Goal: Information Seeking & Learning: Learn about a topic

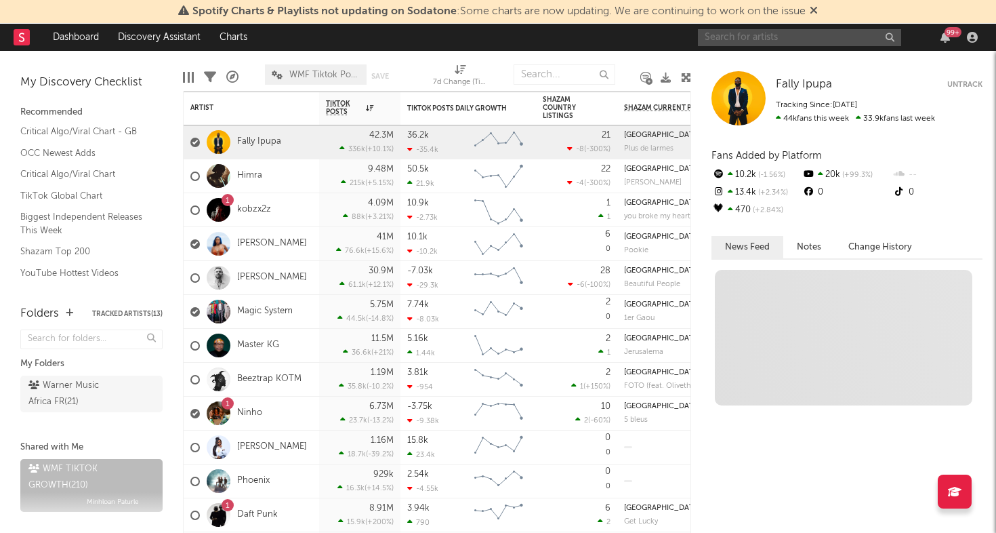
click at [775, 35] on input "text" at bounding box center [799, 37] width 203 height 17
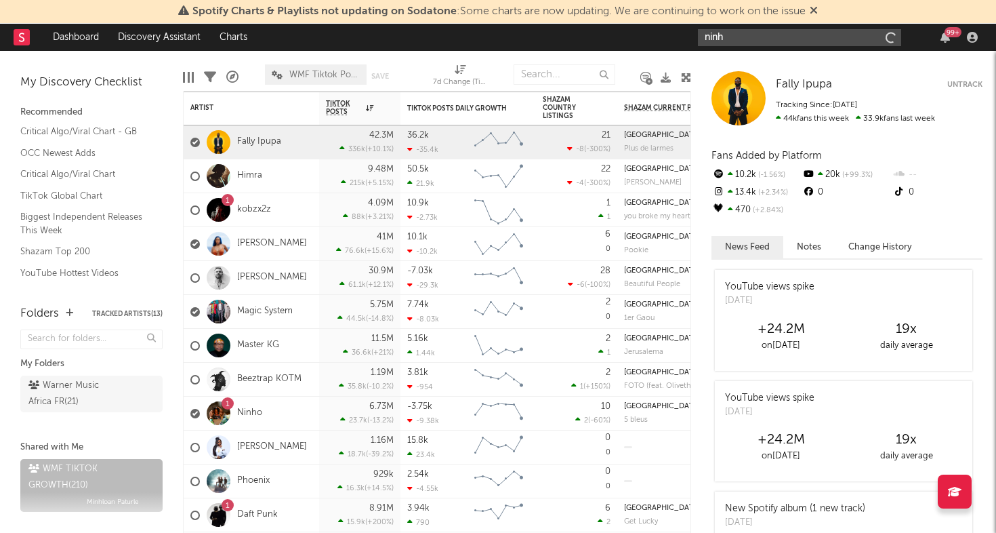
type input "ninho"
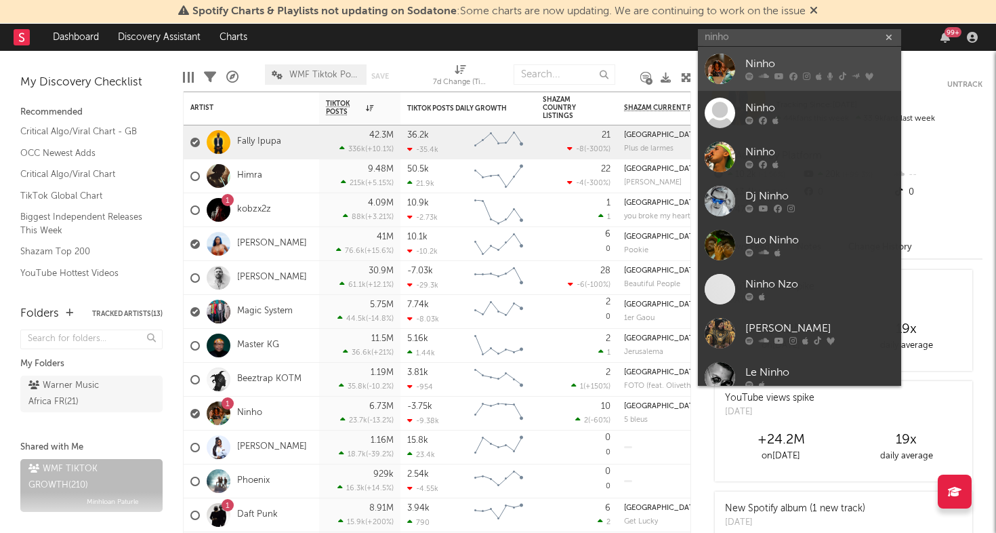
click at [737, 66] on link "Ninho" at bounding box center [799, 69] width 203 height 44
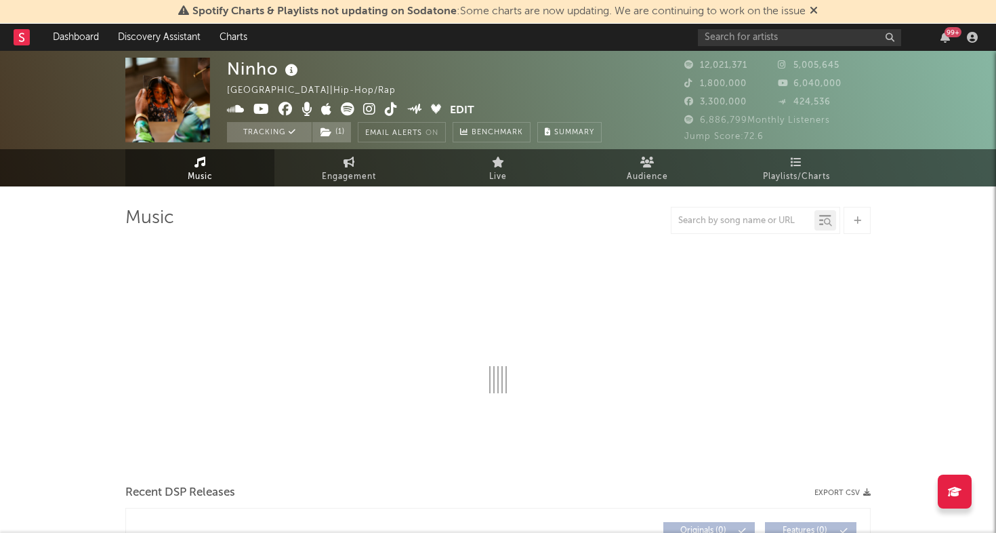
select select "6m"
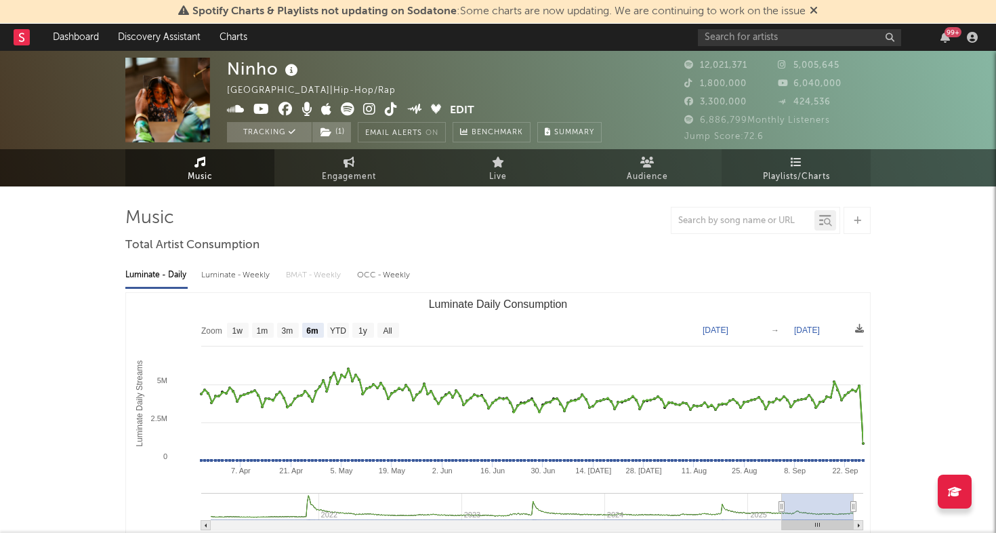
click at [820, 169] on span "Playlists/Charts" at bounding box center [796, 177] width 67 height 16
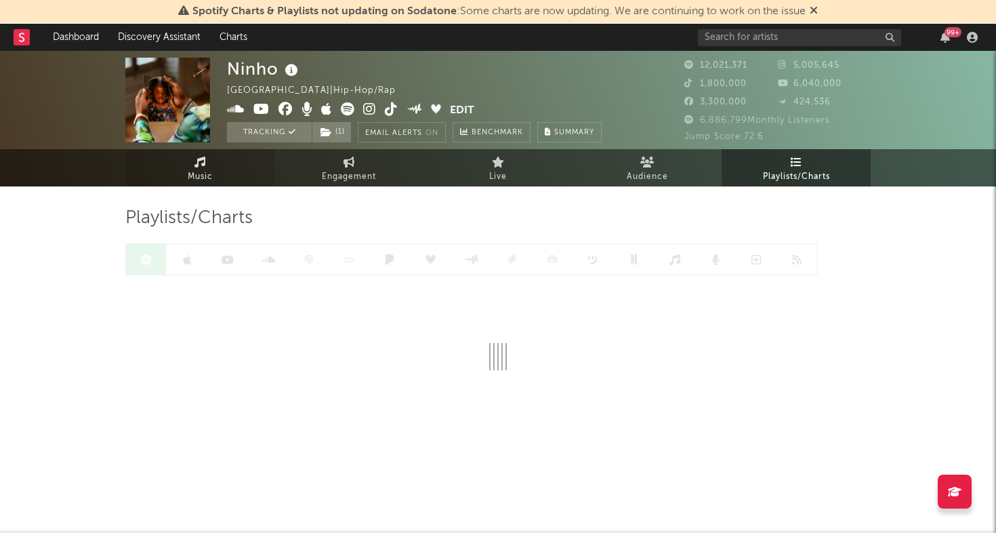
click at [175, 156] on link "Music" at bounding box center [199, 167] width 149 height 37
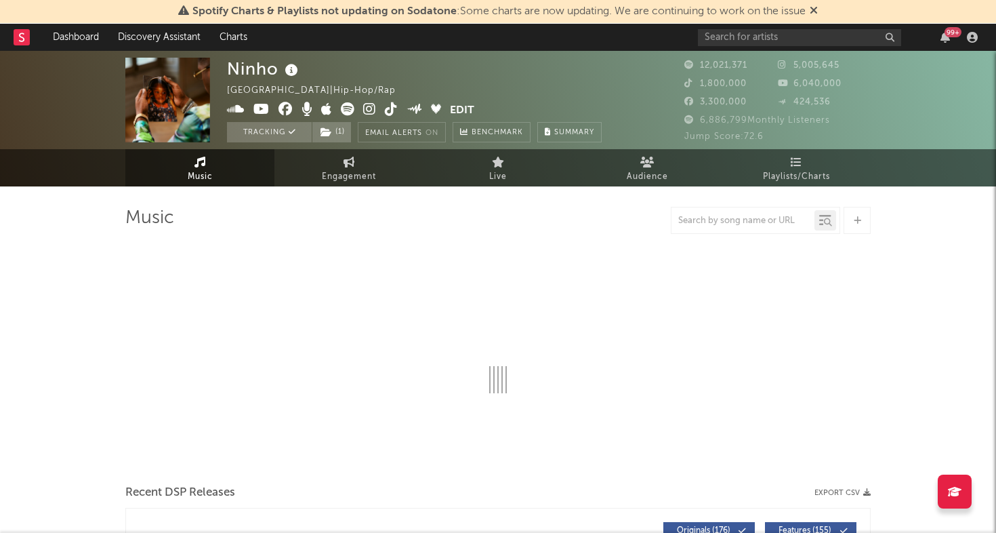
select select "6m"
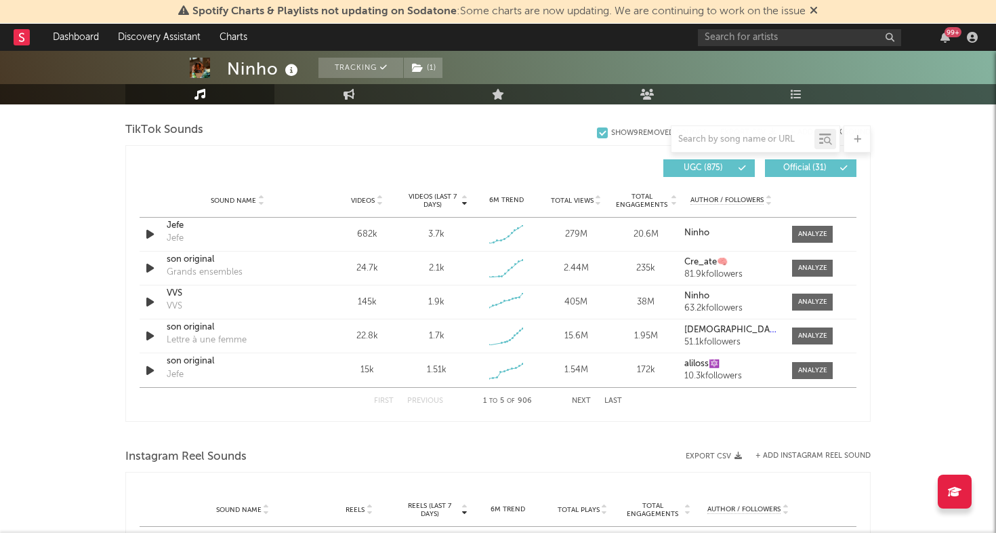
scroll to position [915, 0]
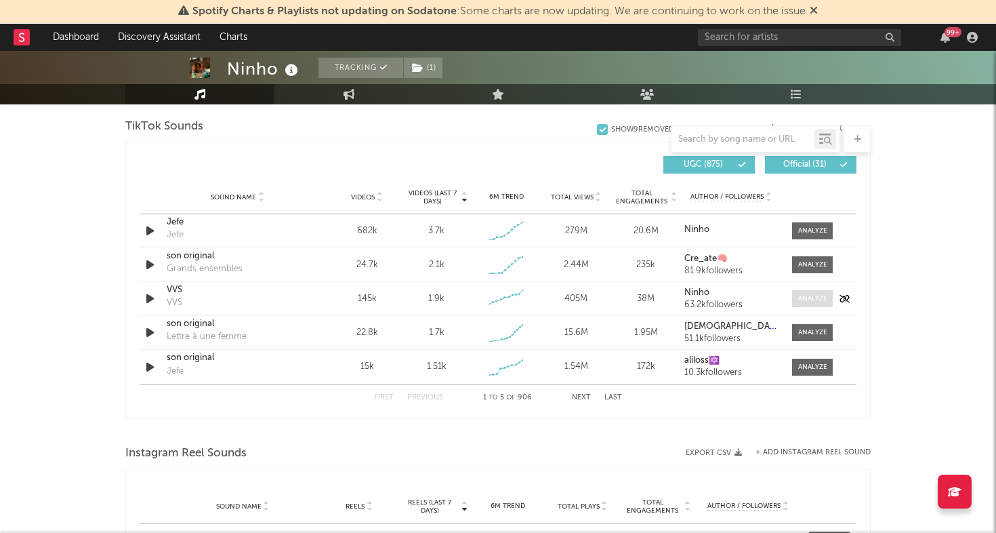
click at [803, 301] on div at bounding box center [812, 298] width 29 height 10
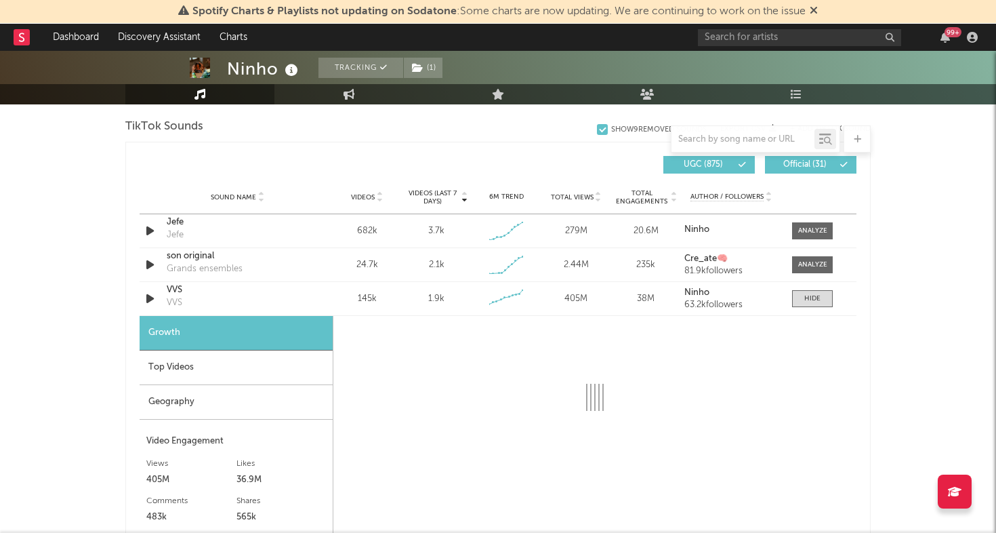
click at [270, 398] on div "Geography" at bounding box center [236, 402] width 193 height 35
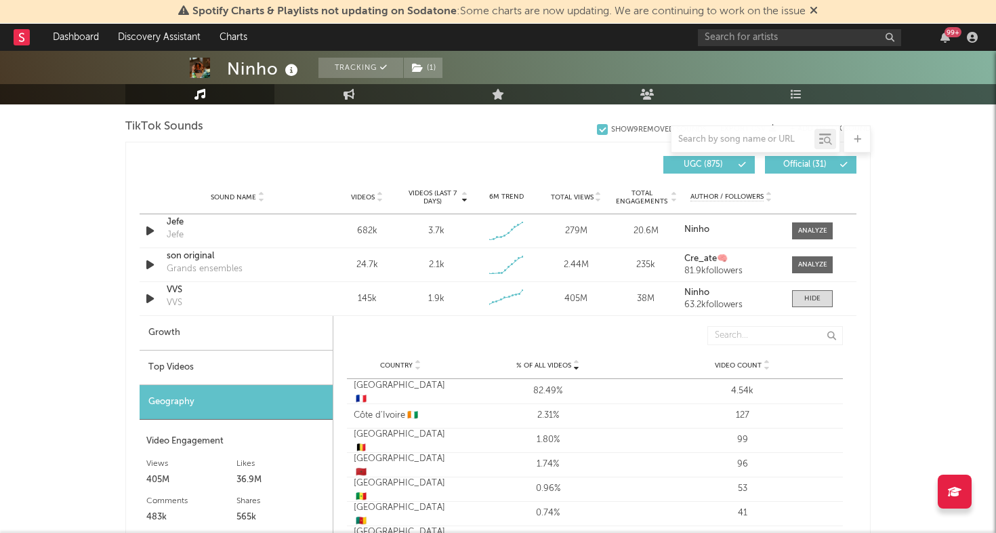
click at [272, 367] on div "Top Videos" at bounding box center [236, 367] width 193 height 35
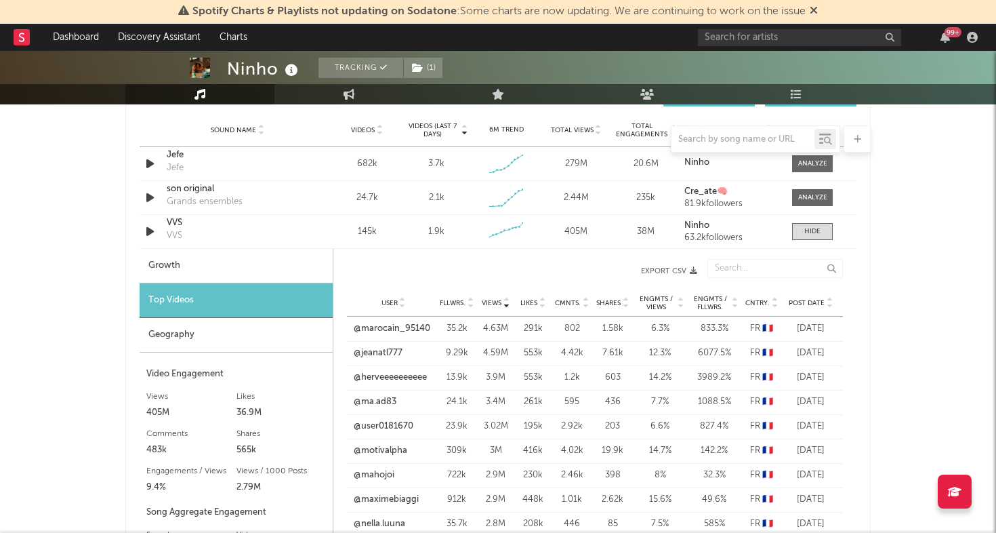
scroll to position [1016, 0]
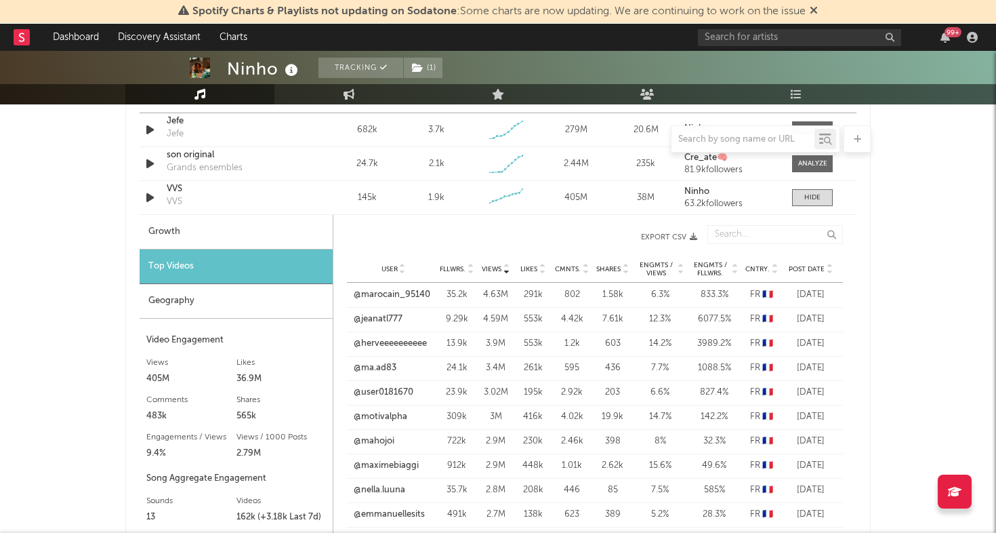
click at [809, 270] on span "Post Date" at bounding box center [807, 269] width 36 height 8
click at [394, 294] on link "@rom.ked.sunday" at bounding box center [393, 296] width 80 height 26
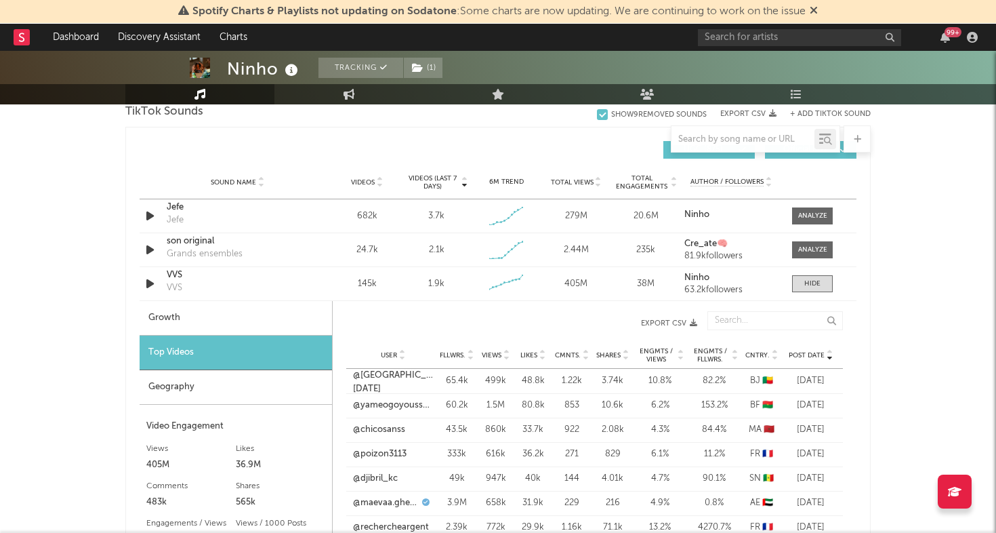
scroll to position [927, 0]
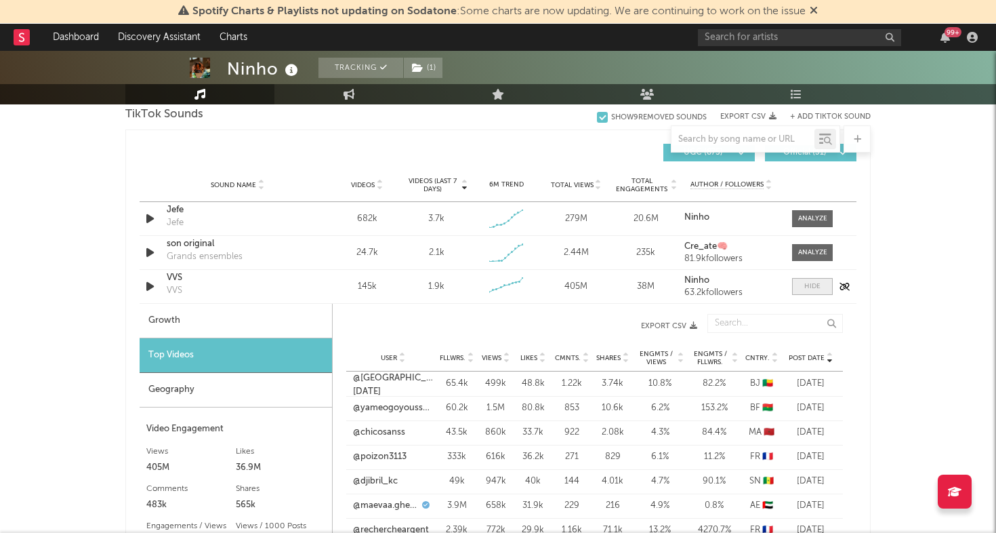
click at [797, 286] on span at bounding box center [812, 286] width 41 height 17
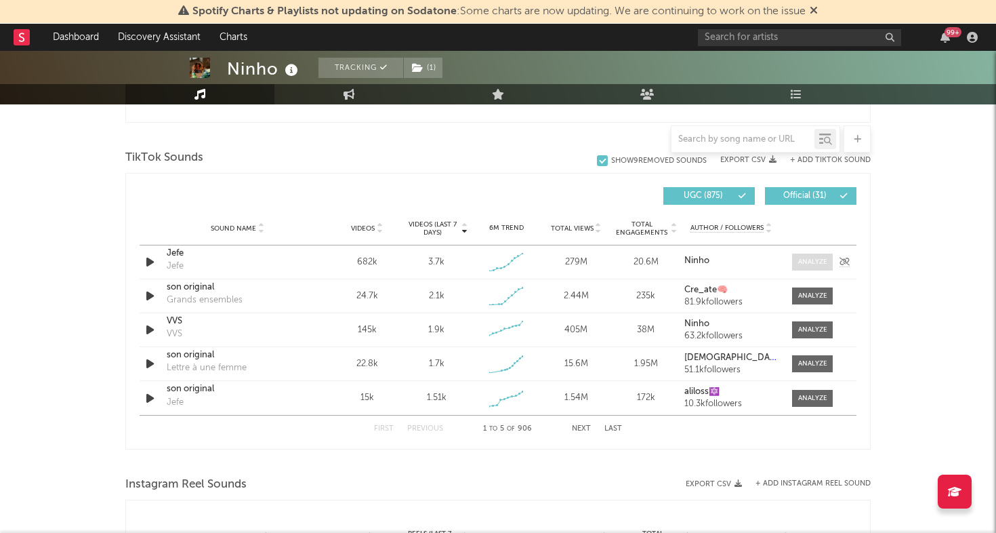
scroll to position [877, 0]
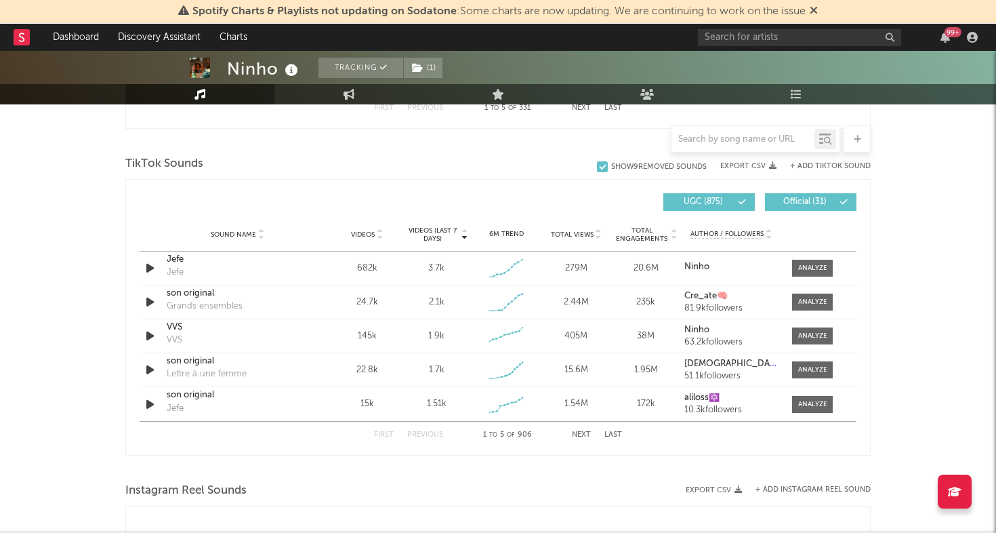
click at [819, 166] on button "+ Add TikTok Sound" at bounding box center [830, 166] width 81 height 7
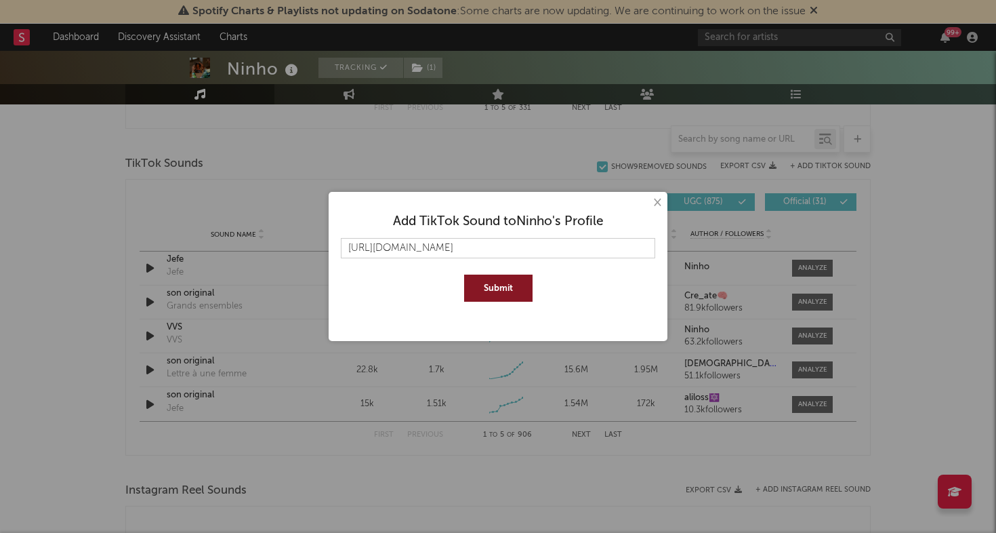
scroll to position [0, 8]
type input "https://www.tiktok.com/music/son-original-7439706427579714359"
click at [477, 282] on button "Submit" at bounding box center [498, 287] width 68 height 27
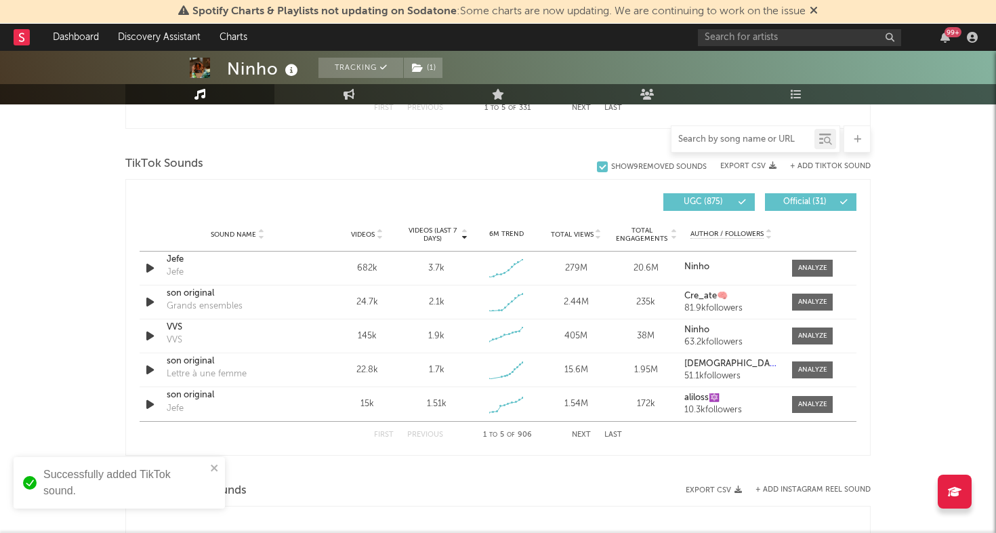
click at [708, 134] on input "text" at bounding box center [743, 139] width 143 height 11
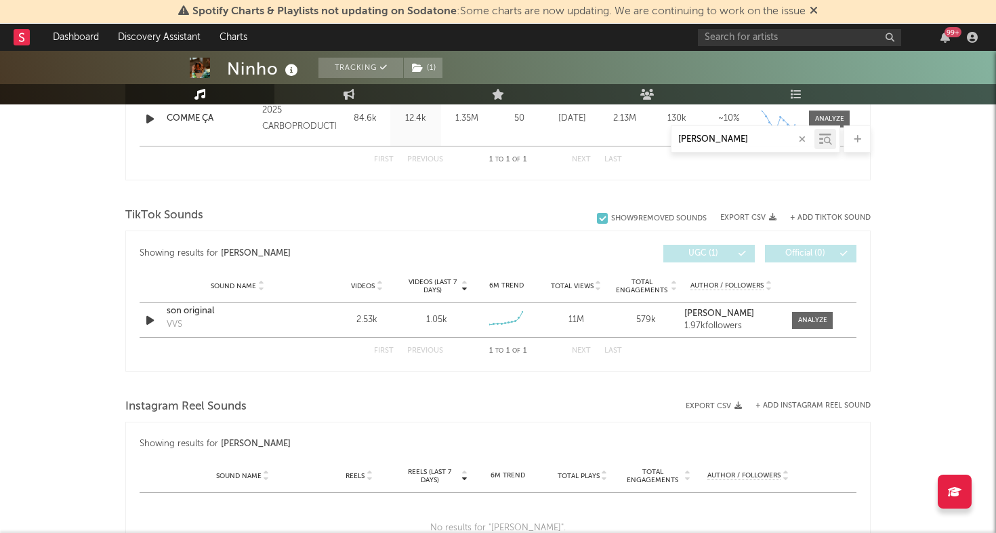
scroll to position [608, 0]
type input "evans"
click at [806, 327] on span at bounding box center [812, 321] width 41 height 17
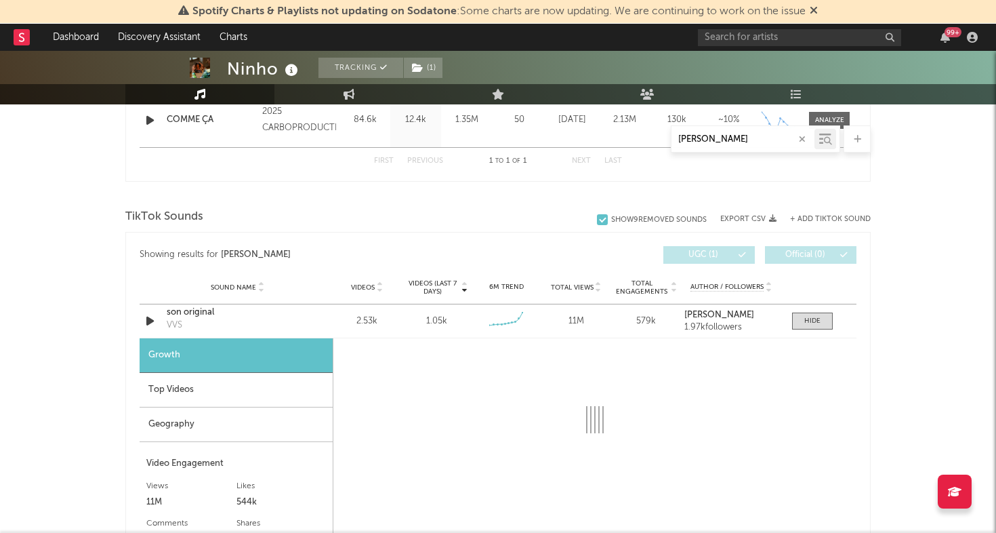
click at [194, 425] on div "Geography" at bounding box center [236, 424] width 193 height 35
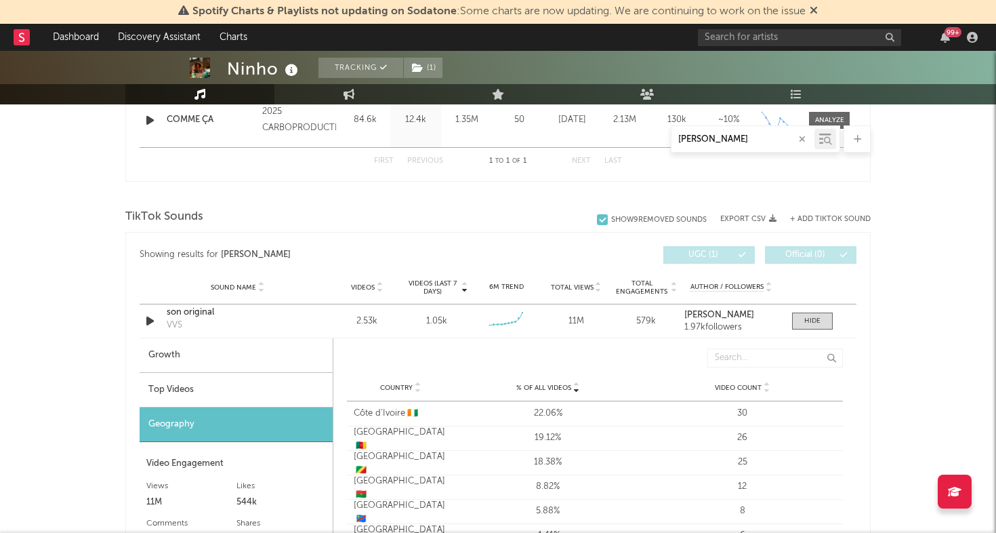
click at [185, 377] on div "Top Videos" at bounding box center [236, 390] width 193 height 35
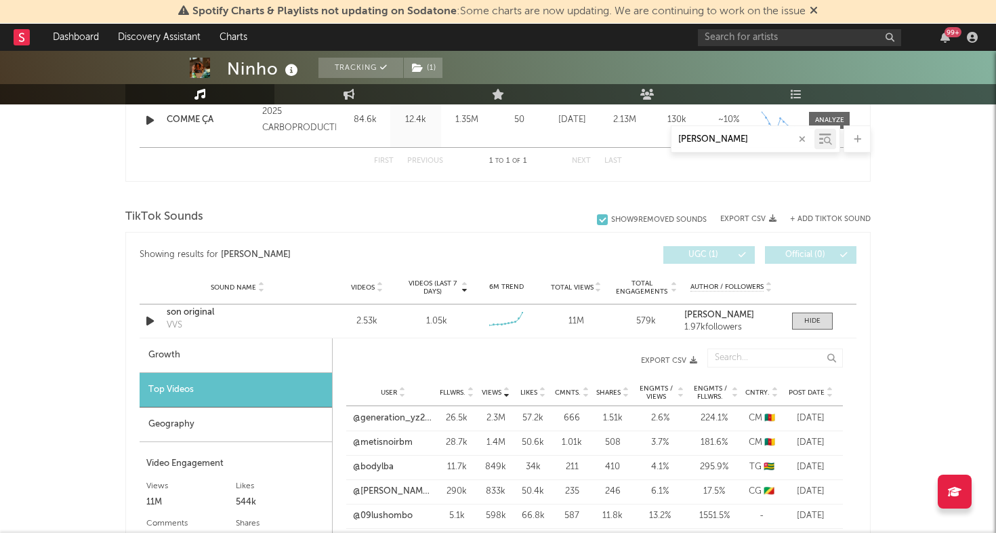
scroll to position [735, 0]
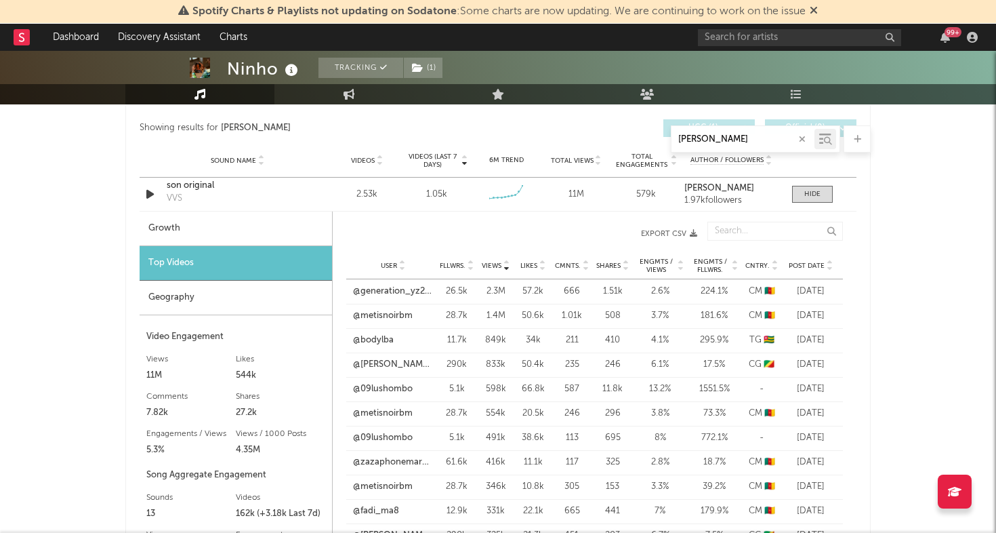
click at [812, 264] on span "Post Date" at bounding box center [807, 266] width 36 height 8
click at [389, 314] on link "@le.vrai.problme2" at bounding box center [389, 316] width 73 height 14
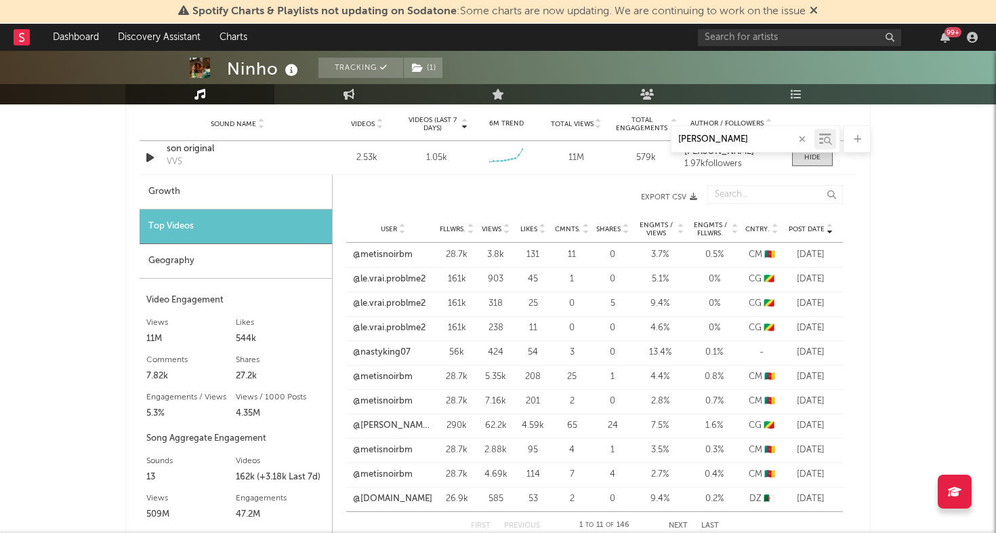
scroll to position [778, 0]
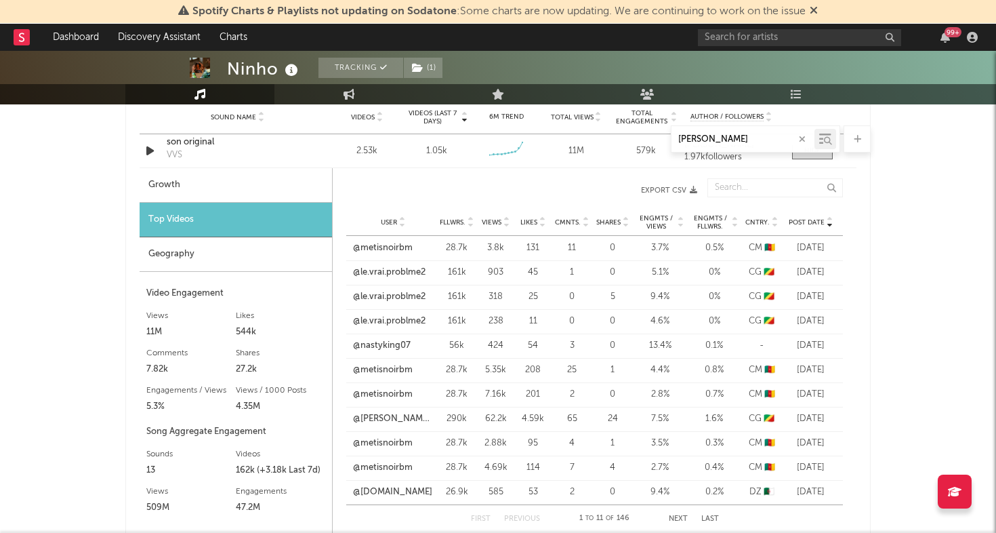
click at [495, 223] on span "Views" at bounding box center [492, 222] width 20 height 8
click at [397, 270] on link "@metisnoirbm" at bounding box center [383, 273] width 60 height 14
click at [377, 324] on link "@ruth.toute.courte2" at bounding box center [393, 321] width 80 height 14
click at [381, 438] on link "@metisnoirbm" at bounding box center [383, 443] width 60 height 14
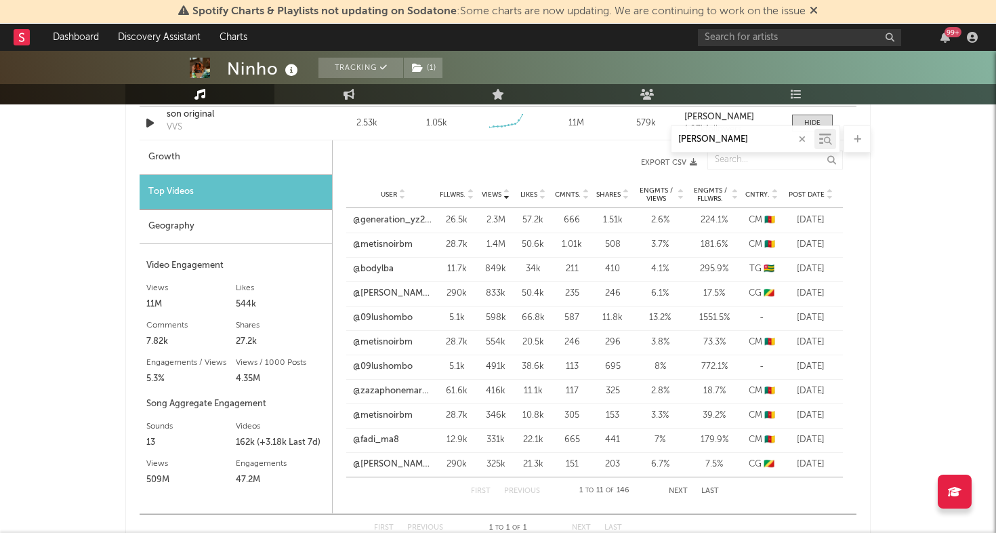
scroll to position [808, 0]
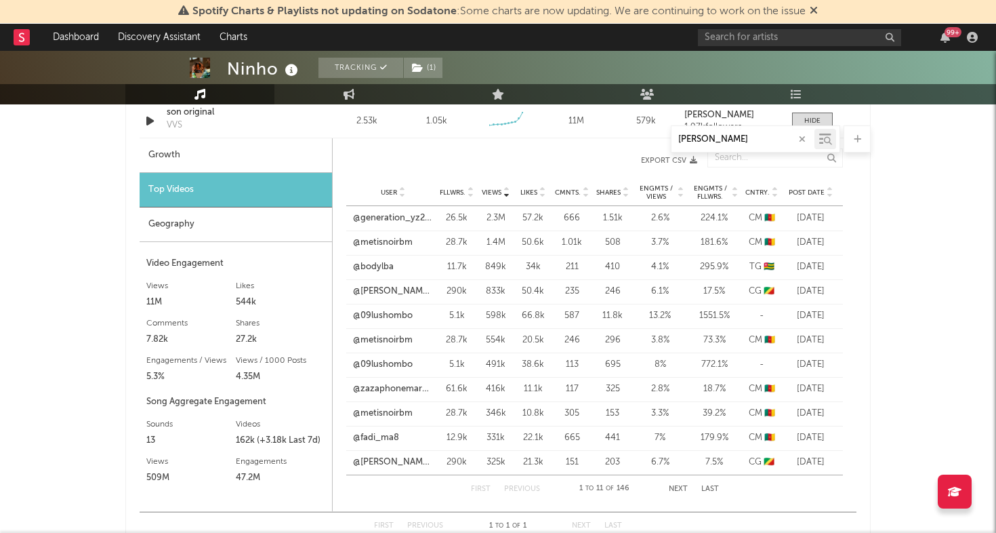
click at [679, 485] on button "Next" at bounding box center [678, 488] width 19 height 7
click at [371, 291] on link "@marianolaguedette1" at bounding box center [393, 292] width 80 height 14
click at [377, 462] on link "@ruth.toute.courte2" at bounding box center [393, 462] width 80 height 14
click at [676, 489] on button "Next" at bounding box center [678, 488] width 19 height 7
click at [378, 237] on link "@freyny07" at bounding box center [374, 243] width 43 height 14
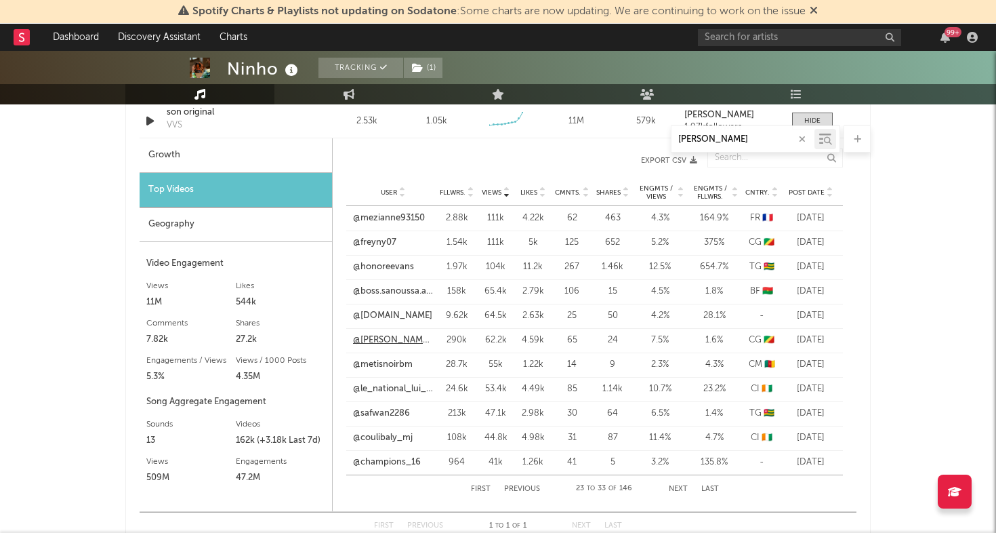
click at [410, 341] on link "@ruth.toute.courte2" at bounding box center [393, 340] width 80 height 14
click at [388, 365] on link "@metisnoirbm" at bounding box center [383, 365] width 60 height 14
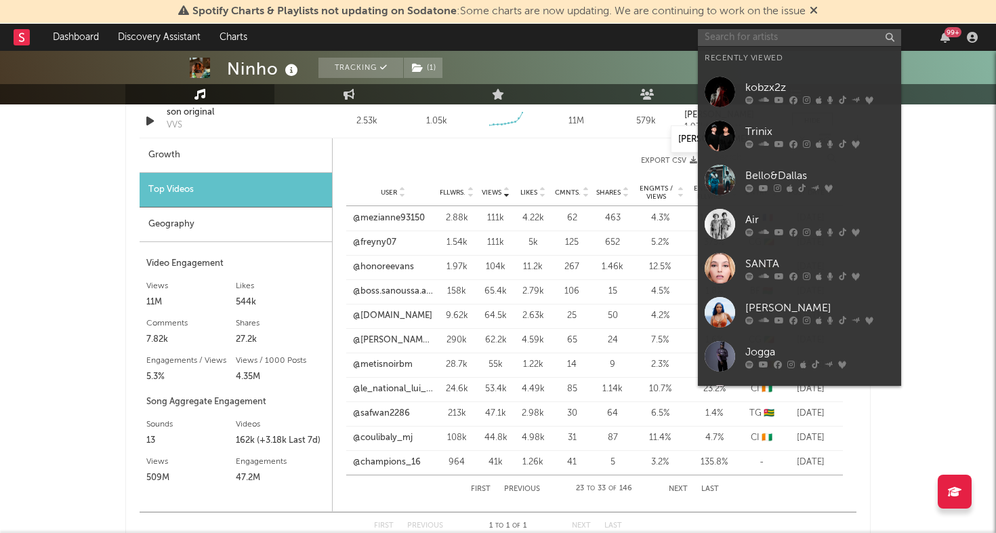
click at [745, 37] on input "text" at bounding box center [799, 37] width 203 height 17
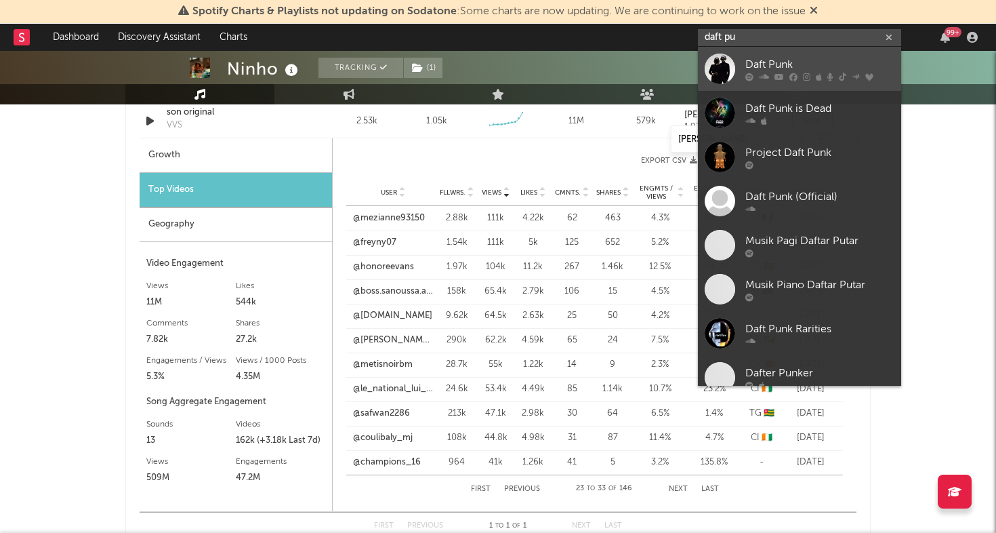
type input "daft pu"
click at [724, 68] on div at bounding box center [720, 69] width 30 height 30
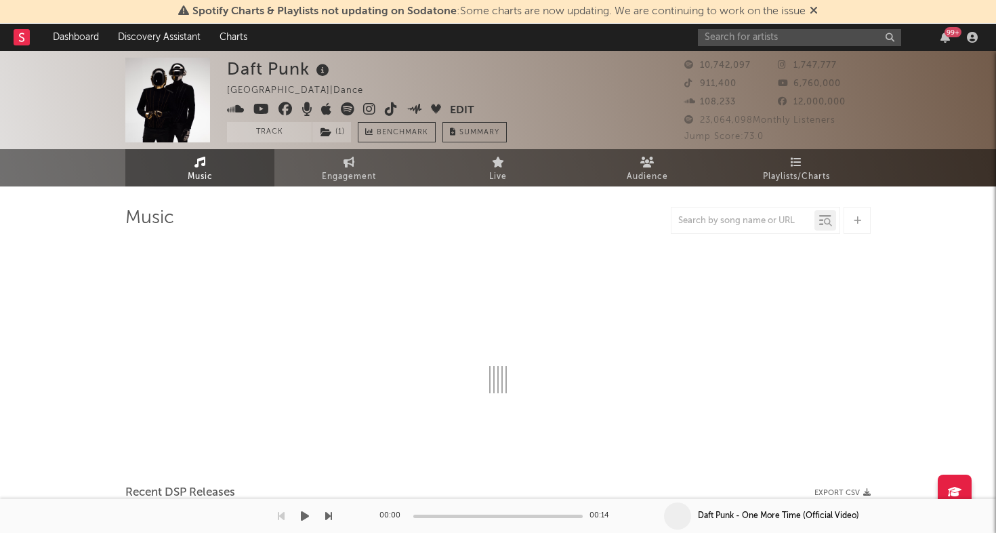
select select "6m"
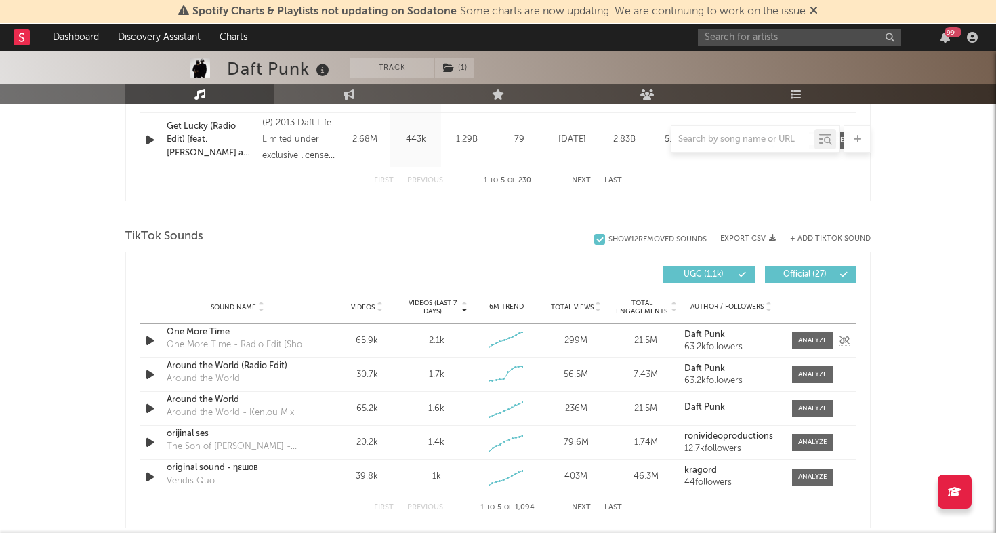
scroll to position [817, 0]
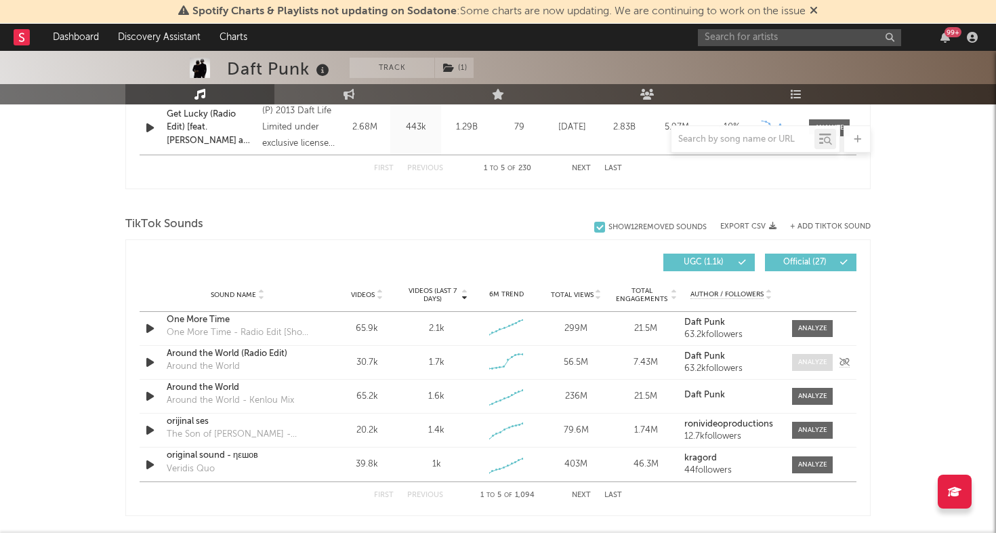
click at [796, 360] on span at bounding box center [812, 362] width 41 height 17
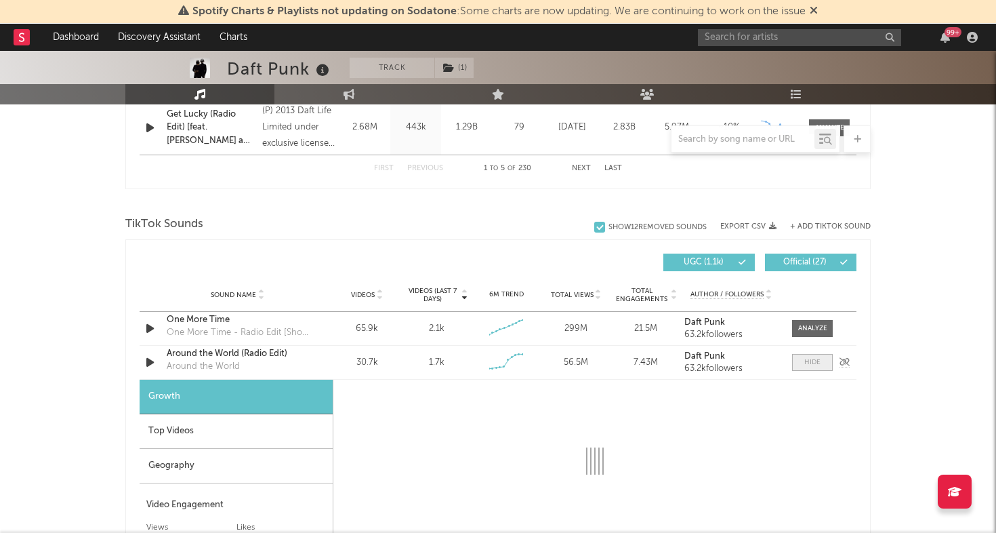
click at [808, 365] on div at bounding box center [812, 362] width 16 height 10
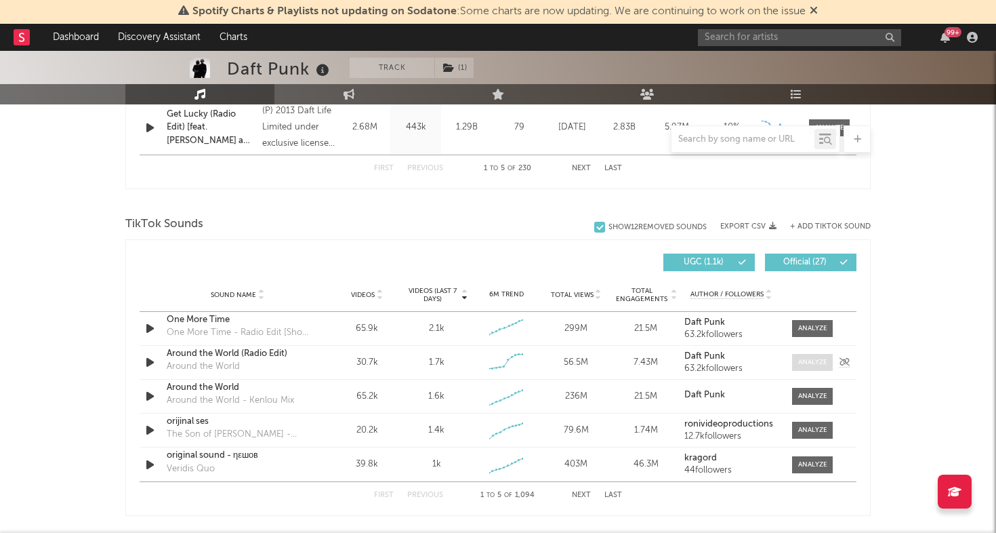
click at [808, 365] on div at bounding box center [812, 362] width 29 height 10
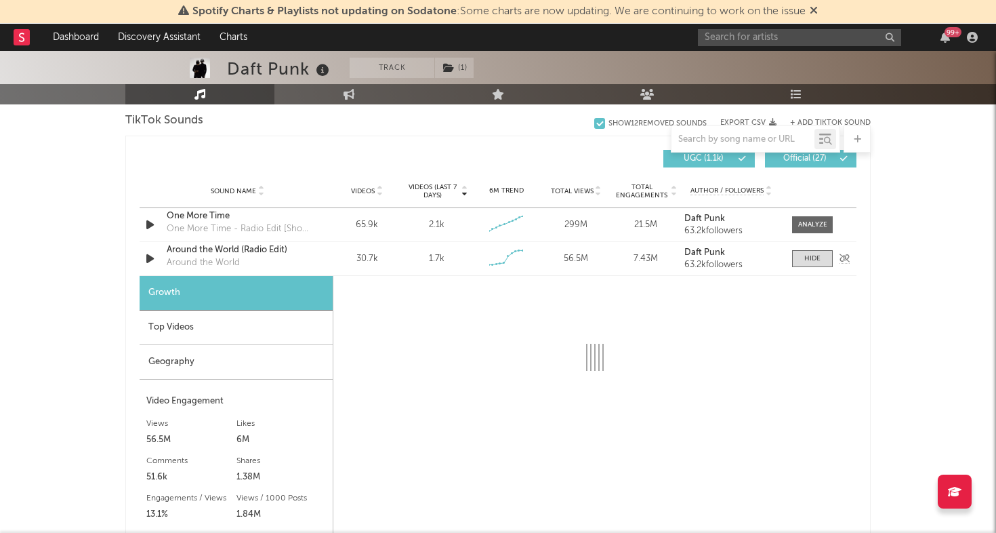
scroll to position [928, 0]
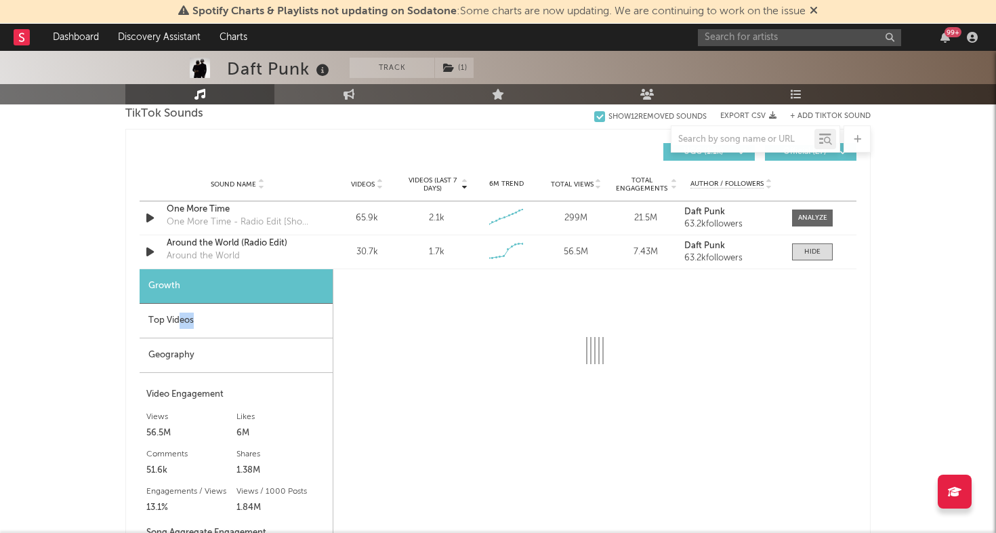
click at [178, 328] on div "Top Videos" at bounding box center [236, 321] width 193 height 35
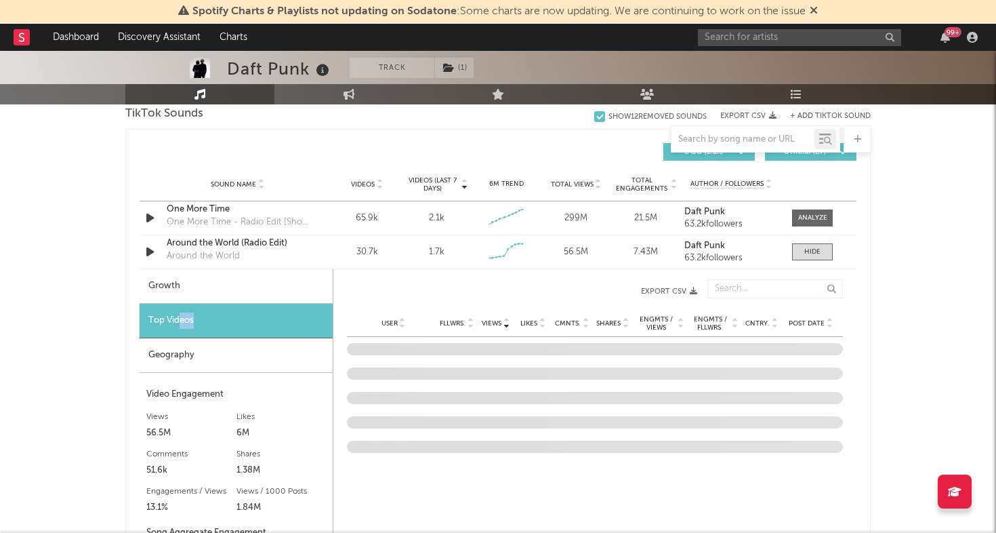
click at [804, 325] on span "Post Date" at bounding box center [807, 323] width 36 height 8
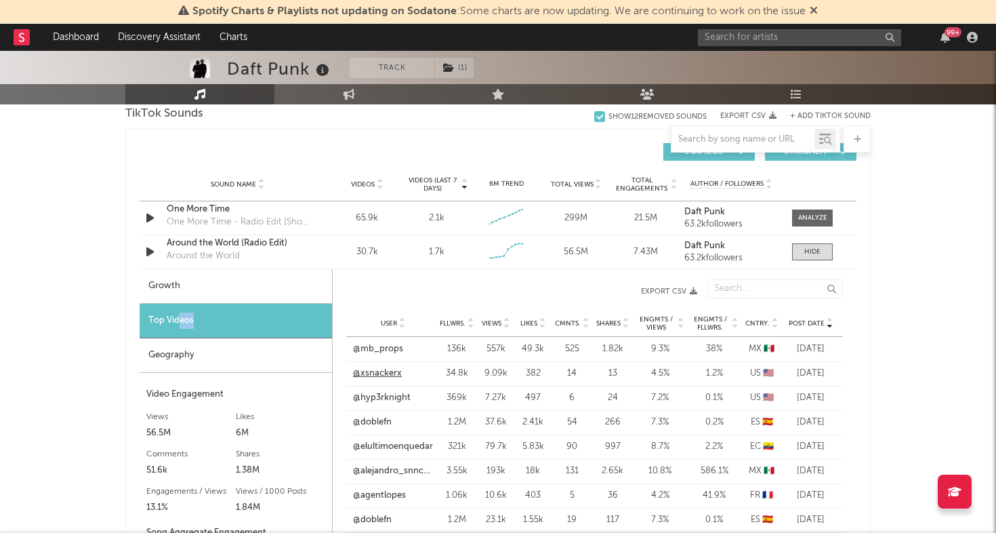
click at [383, 376] on link "@xsnackerx" at bounding box center [377, 374] width 49 height 14
click at [384, 401] on link "@hyp3rknight" at bounding box center [382, 398] width 58 height 14
click at [372, 424] on link "@doblefn" at bounding box center [372, 422] width 39 height 14
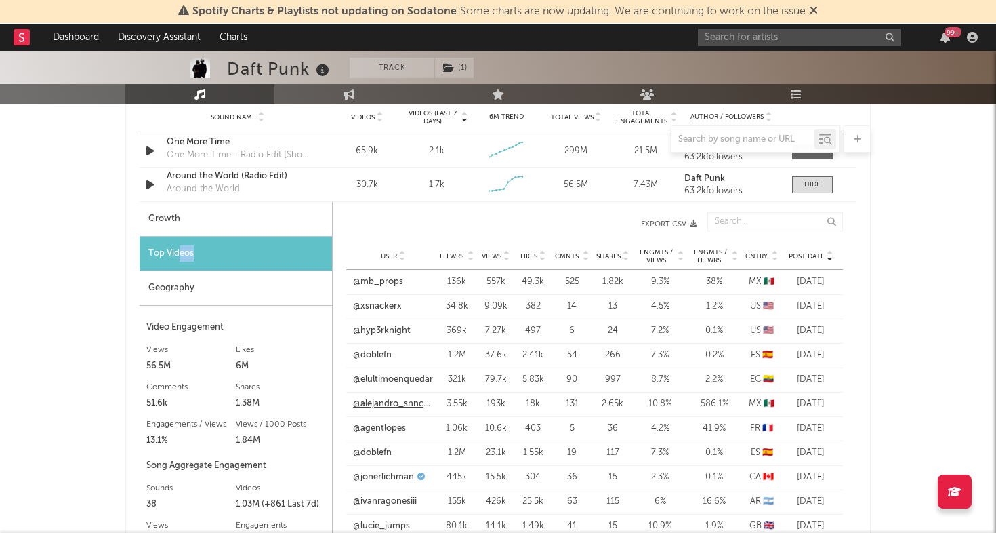
click at [388, 398] on link "@alejandro_snnchz" at bounding box center [393, 404] width 80 height 14
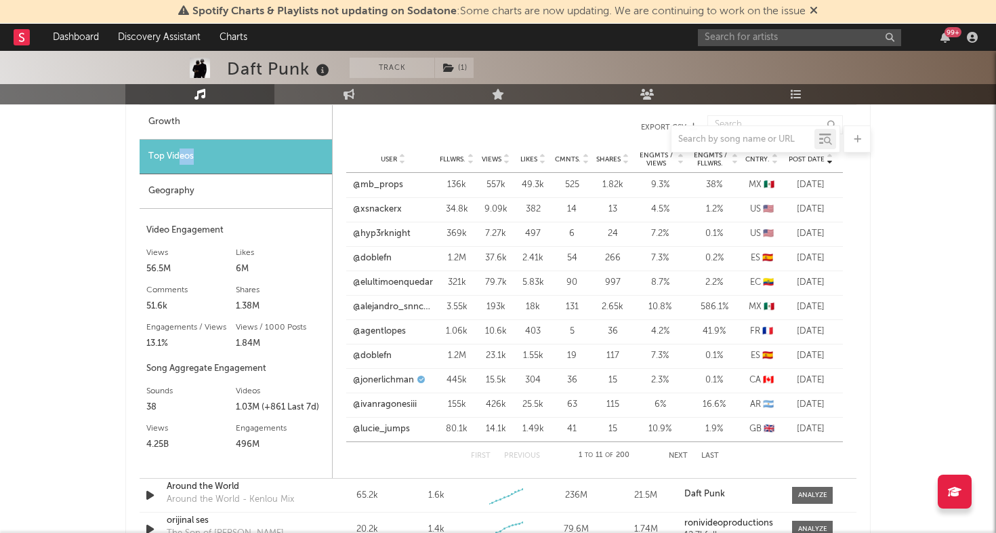
scroll to position [1092, 0]
click at [378, 378] on link "@jonerlichman" at bounding box center [383, 380] width 61 height 14
click at [378, 427] on link "@lucie_jumps" at bounding box center [381, 428] width 57 height 14
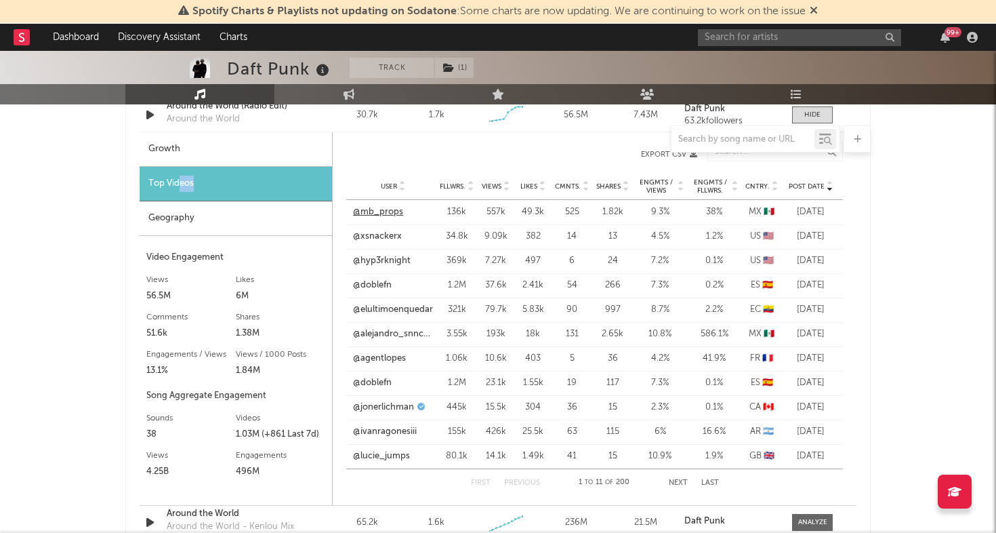
click at [394, 215] on link "@mb_props" at bounding box center [378, 212] width 50 height 14
click at [369, 311] on link "@elultimoenquedar" at bounding box center [393, 310] width 80 height 14
click at [808, 116] on div at bounding box center [812, 115] width 16 height 10
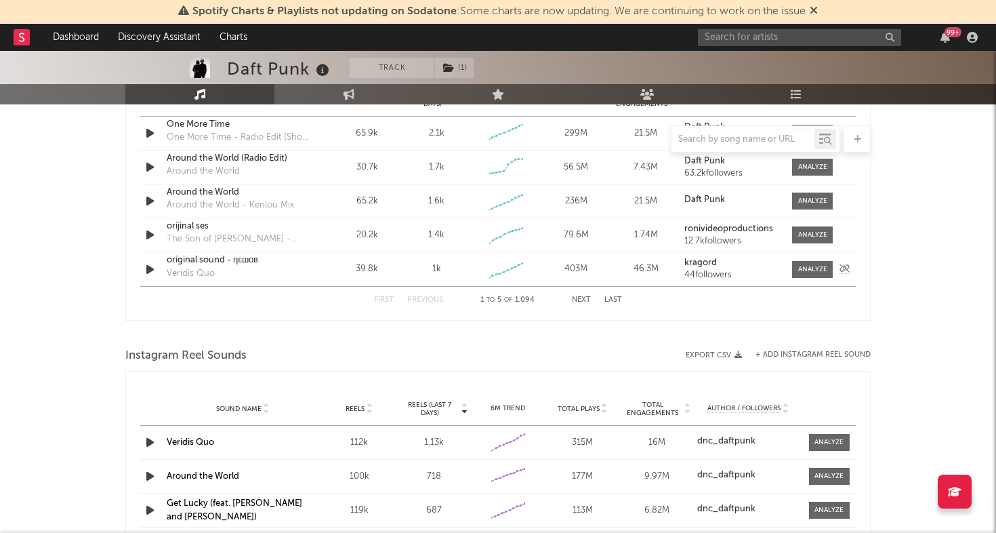
scroll to position [1004, 0]
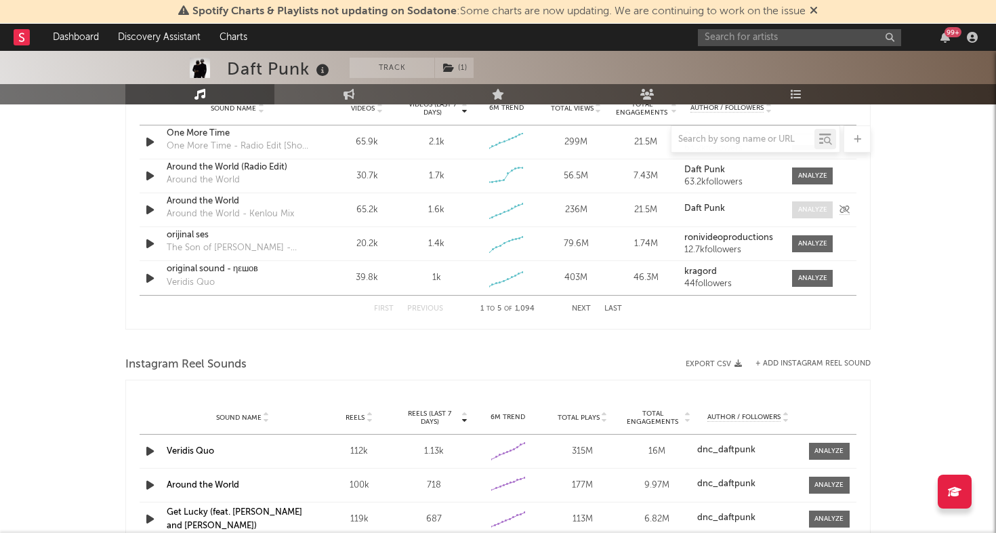
click at [800, 214] on div at bounding box center [812, 210] width 29 height 10
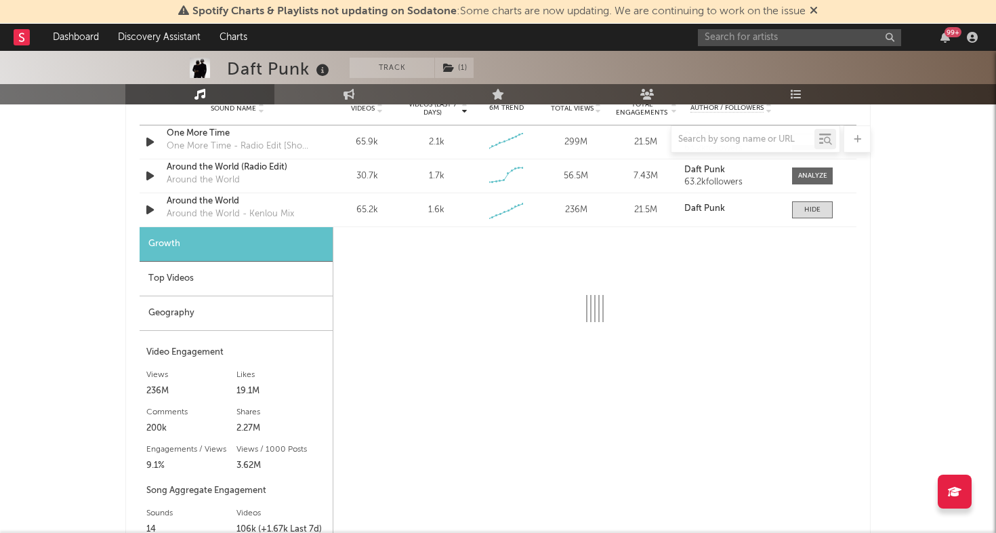
click at [199, 313] on div "Geography" at bounding box center [236, 313] width 193 height 35
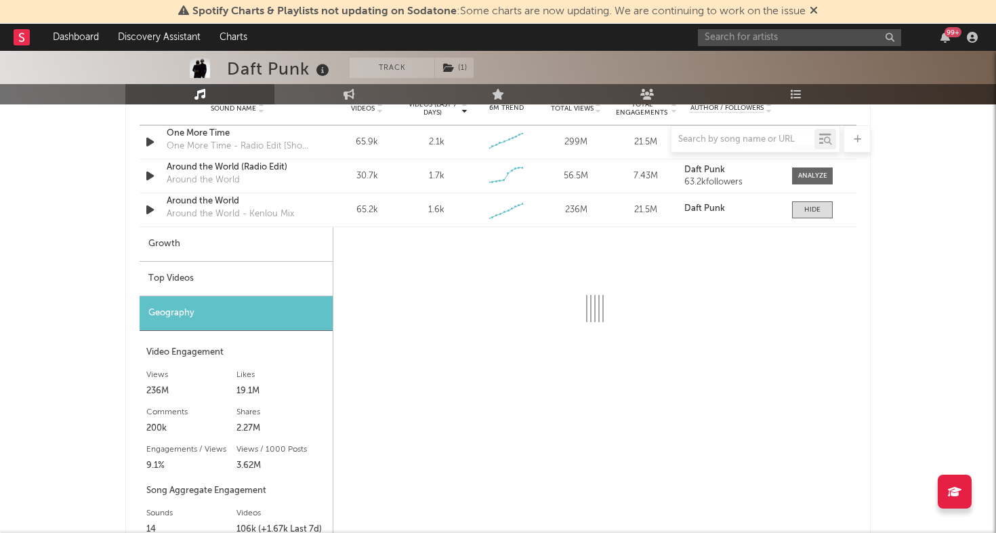
click at [218, 287] on div "Top Videos" at bounding box center [236, 279] width 193 height 35
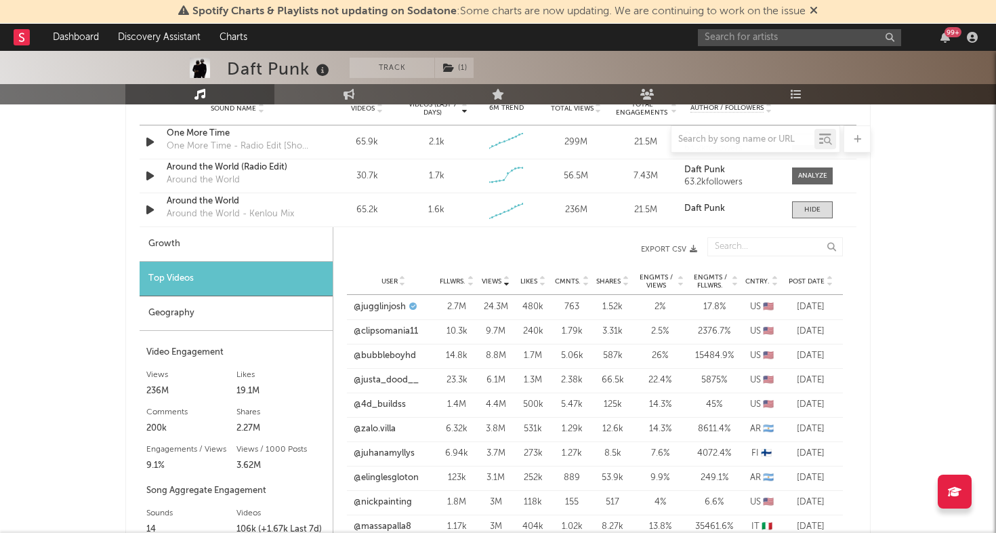
click at [798, 276] on div "Post Date" at bounding box center [810, 281] width 51 height 10
click at [387, 304] on link "@zznaiper" at bounding box center [374, 307] width 43 height 14
click at [382, 331] on link "@theslayer360" at bounding box center [383, 332] width 60 height 14
click at [821, 36] on input "text" at bounding box center [799, 37] width 203 height 17
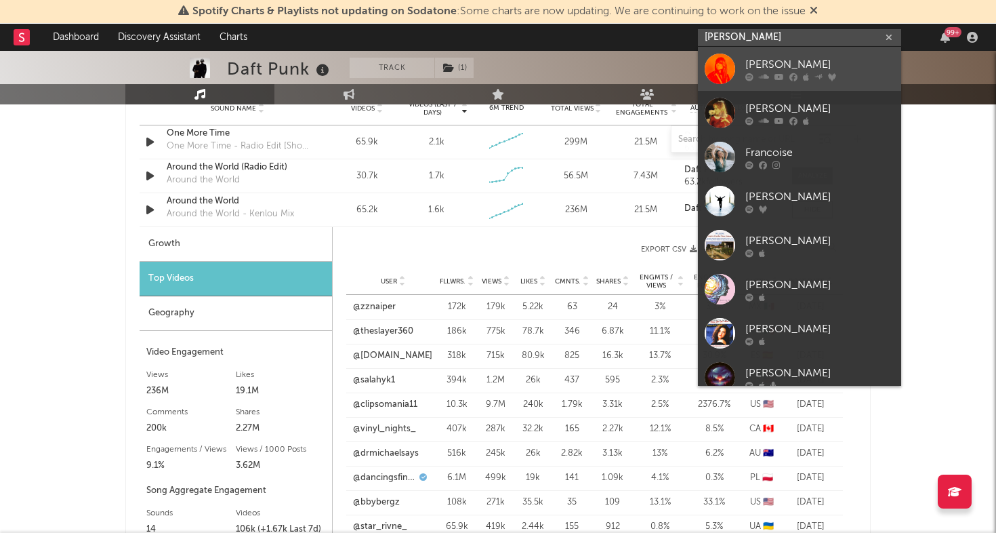
type input "françoise"
click at [716, 63] on div at bounding box center [720, 69] width 30 height 30
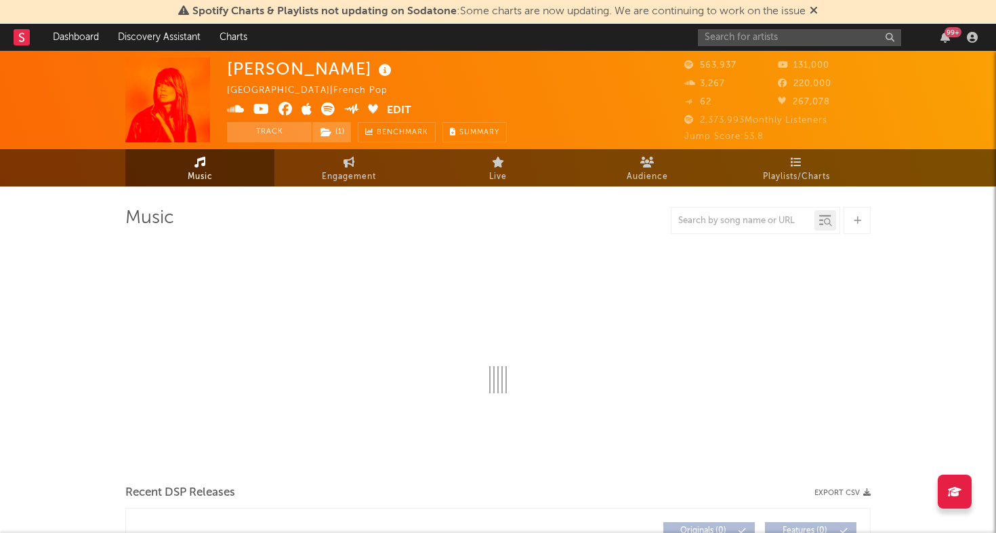
select select "6m"
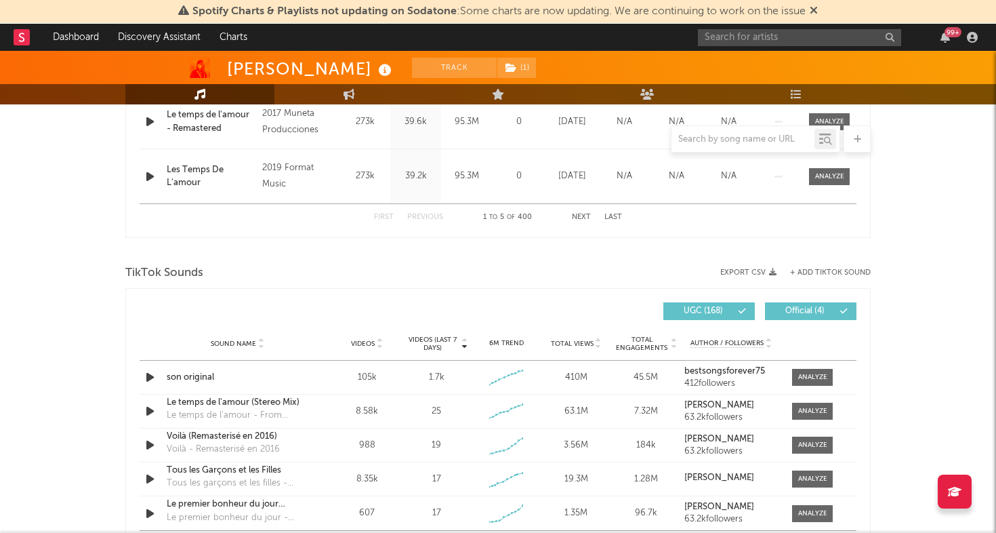
scroll to position [773, 0]
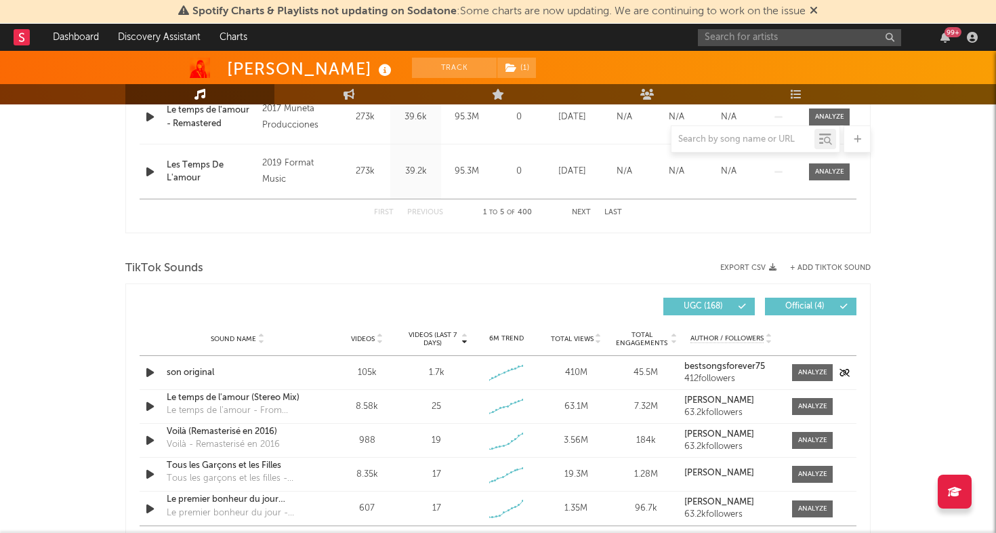
click at [154, 371] on icon "button" at bounding box center [150, 372] width 14 height 17
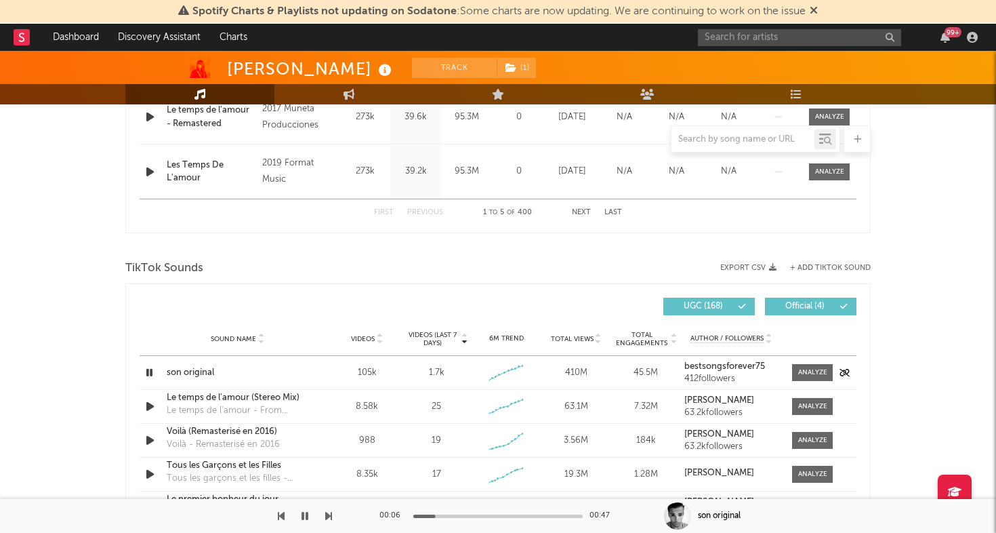
click at [150, 371] on icon "button" at bounding box center [149, 372] width 13 height 17
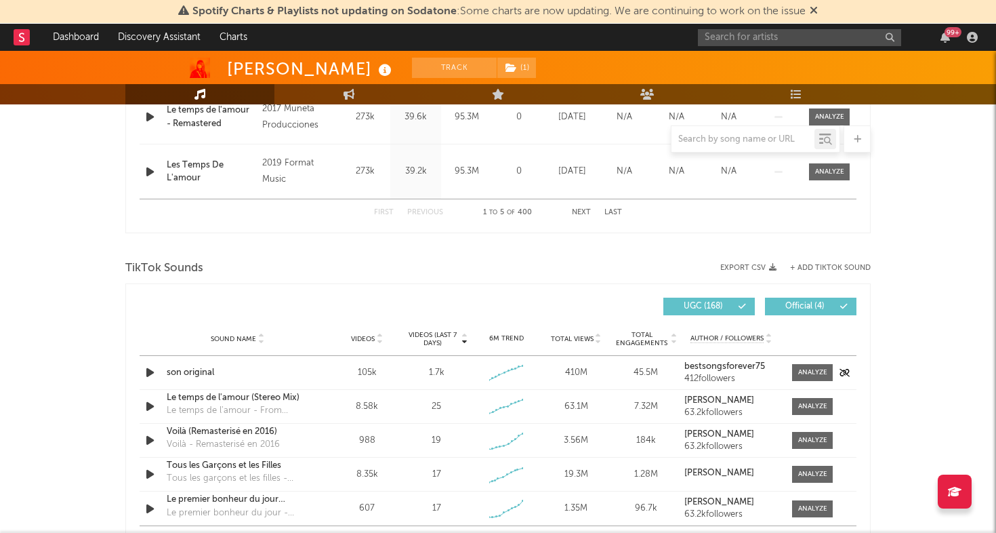
click at [795, 363] on div "Sound Name son original Videos 105k Videos (last 7 days) 1.7k Weekly Growth % +…" at bounding box center [498, 372] width 717 height 33
click at [798, 368] on div at bounding box center [812, 372] width 29 height 10
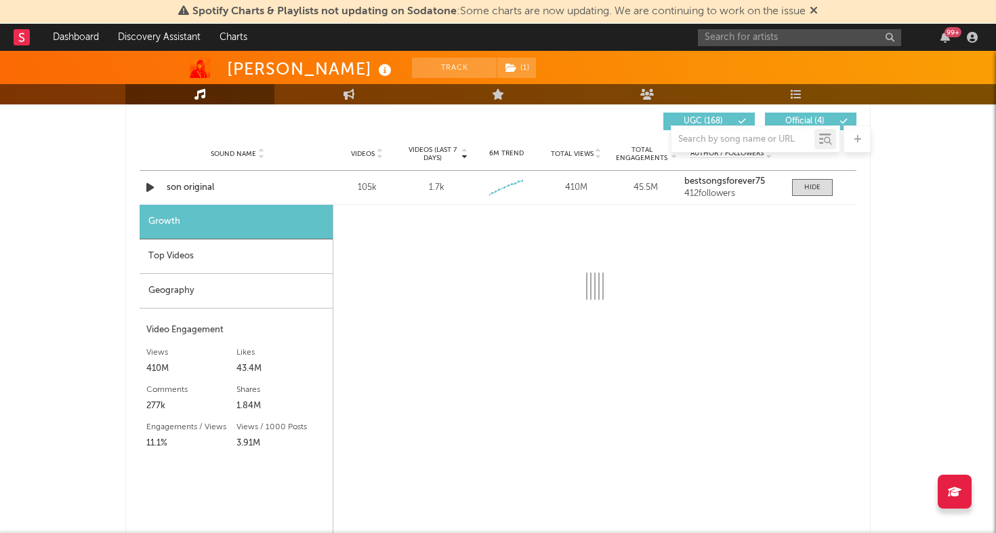
scroll to position [966, 0]
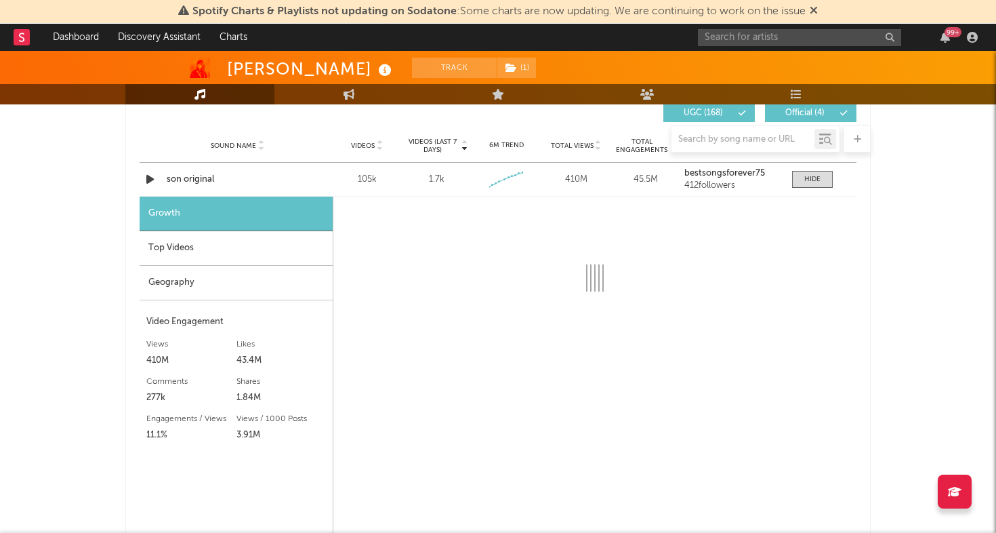
click at [215, 246] on div "Top Videos" at bounding box center [236, 248] width 193 height 35
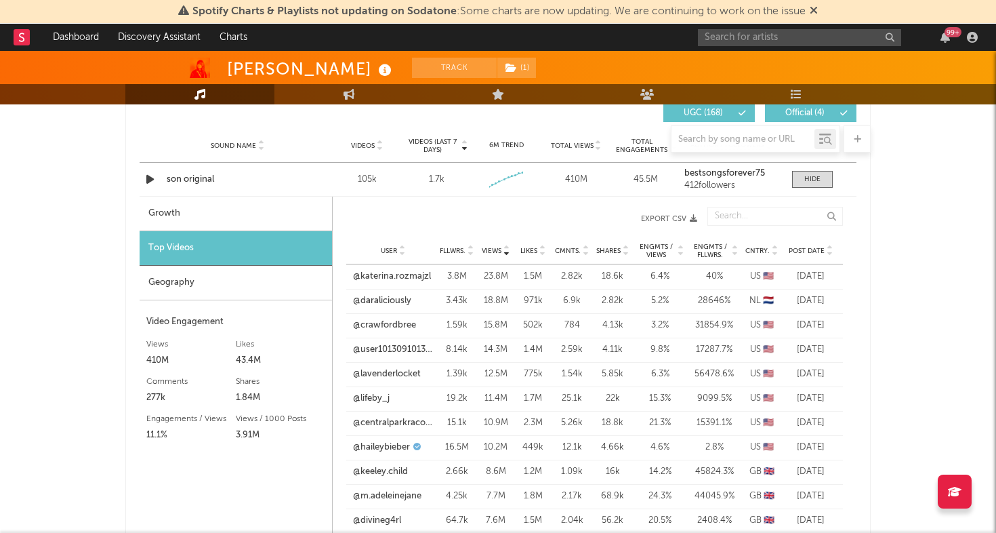
click at [809, 252] on span "Post Date" at bounding box center [807, 251] width 36 height 8
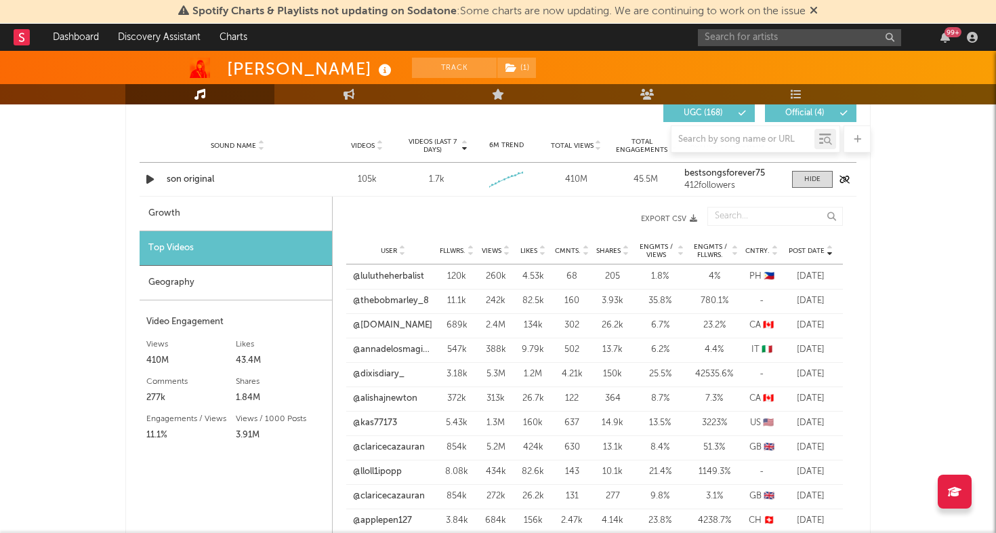
scroll to position [922, 0]
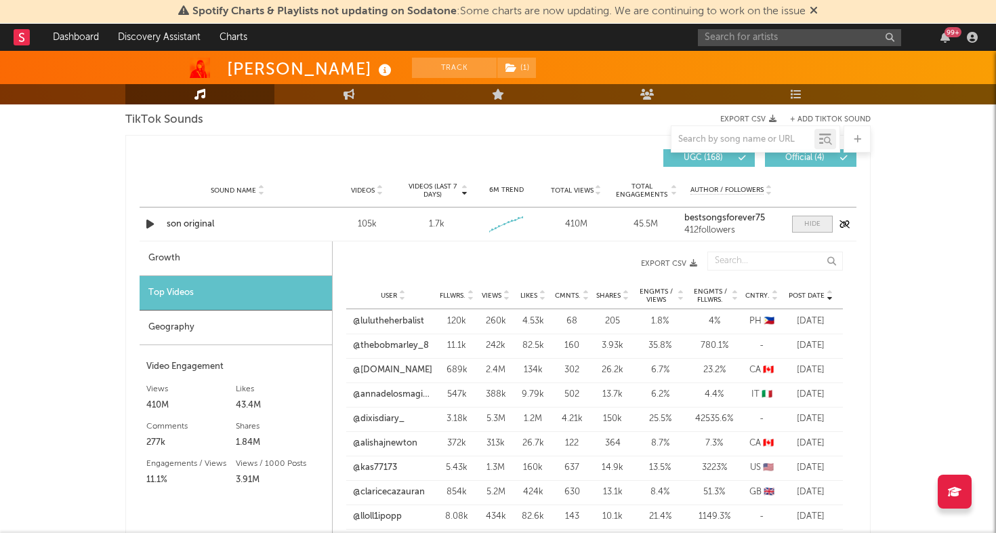
click at [805, 226] on div at bounding box center [812, 224] width 16 height 10
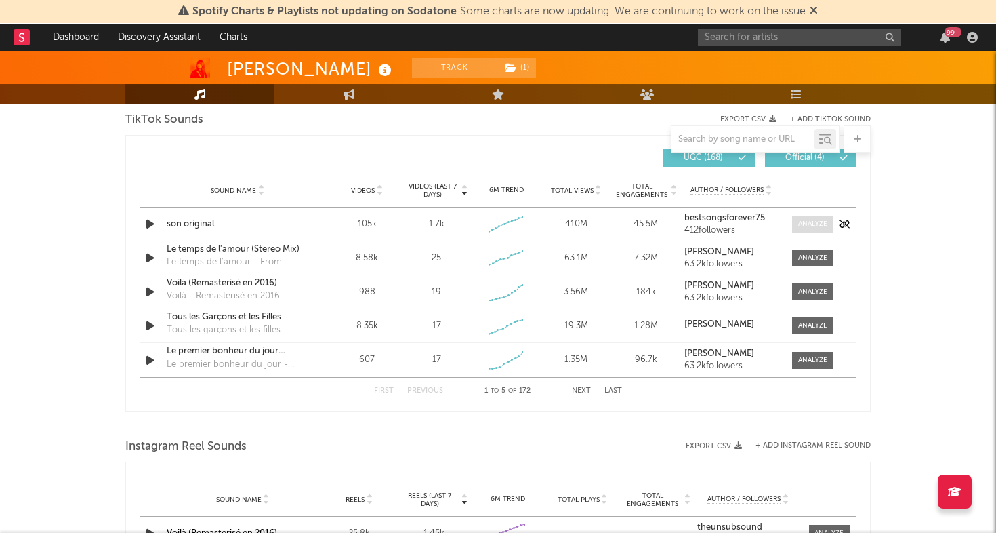
click at [810, 224] on div at bounding box center [812, 224] width 29 height 10
select select "6m"
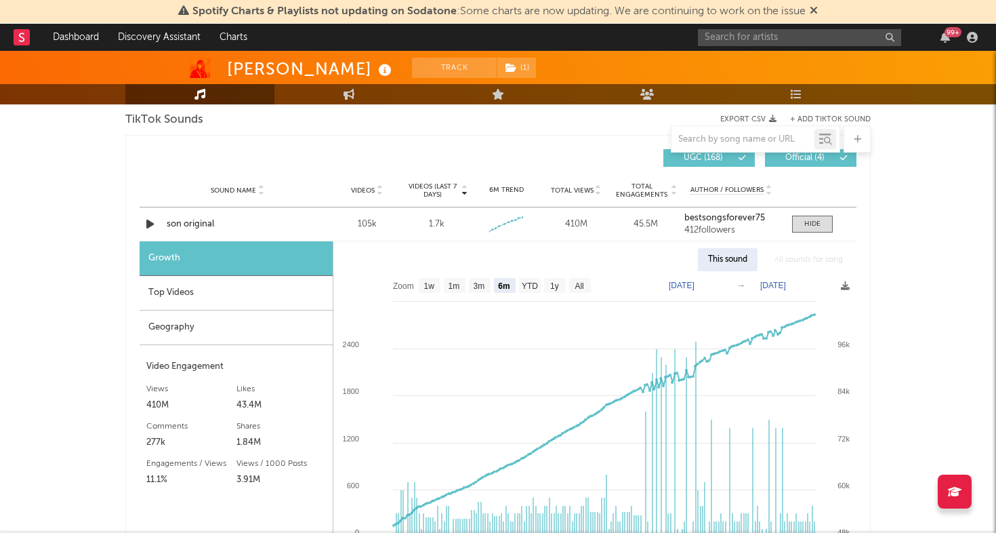
click at [257, 293] on div "Top Videos" at bounding box center [236, 293] width 193 height 35
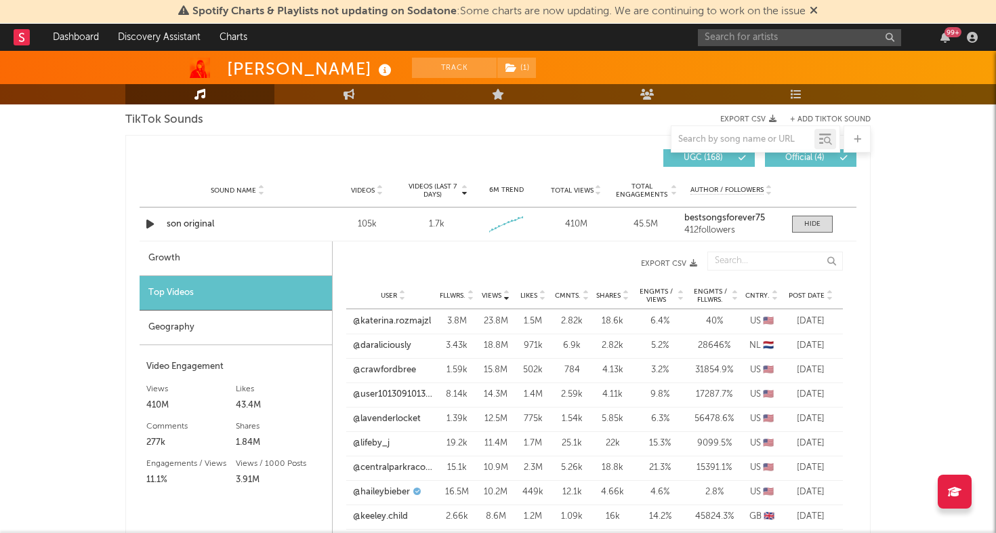
click at [803, 291] on span "Post Date" at bounding box center [807, 295] width 36 height 8
click at [396, 321] on link "@lulutheherbalist" at bounding box center [388, 321] width 71 height 14
click at [818, 41] on input "text" at bounding box center [799, 37] width 203 height 17
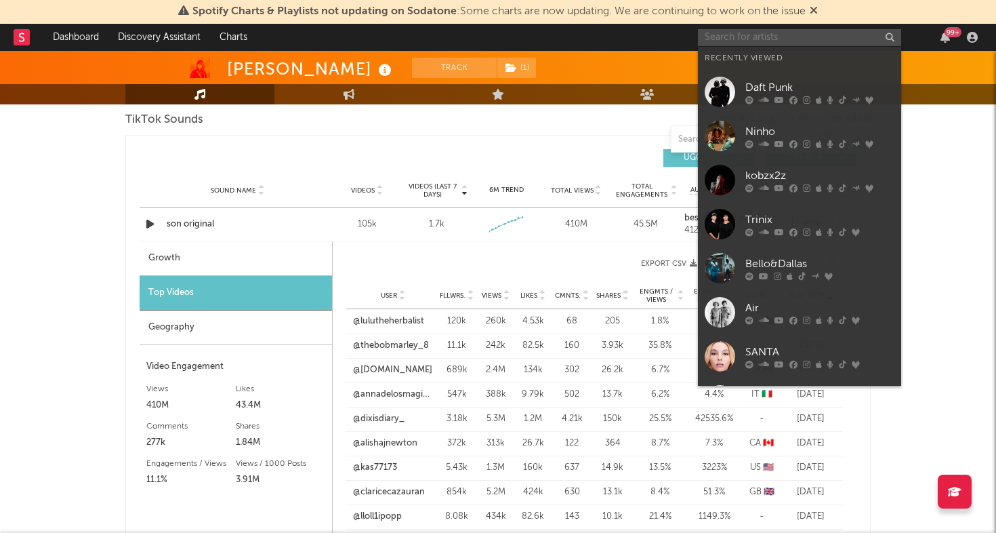
type input "s"
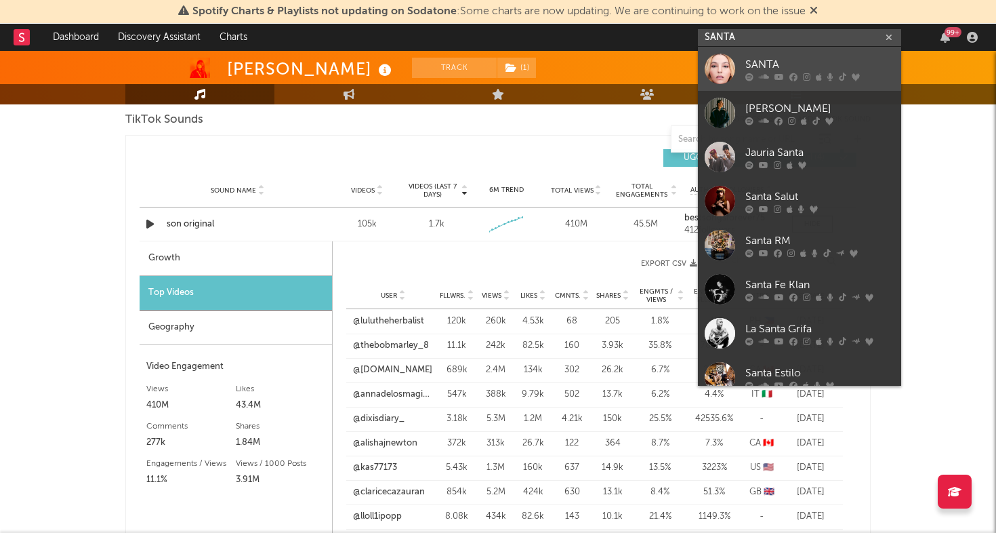
type input "SANTA"
click at [751, 71] on div "SANTA" at bounding box center [819, 64] width 149 height 16
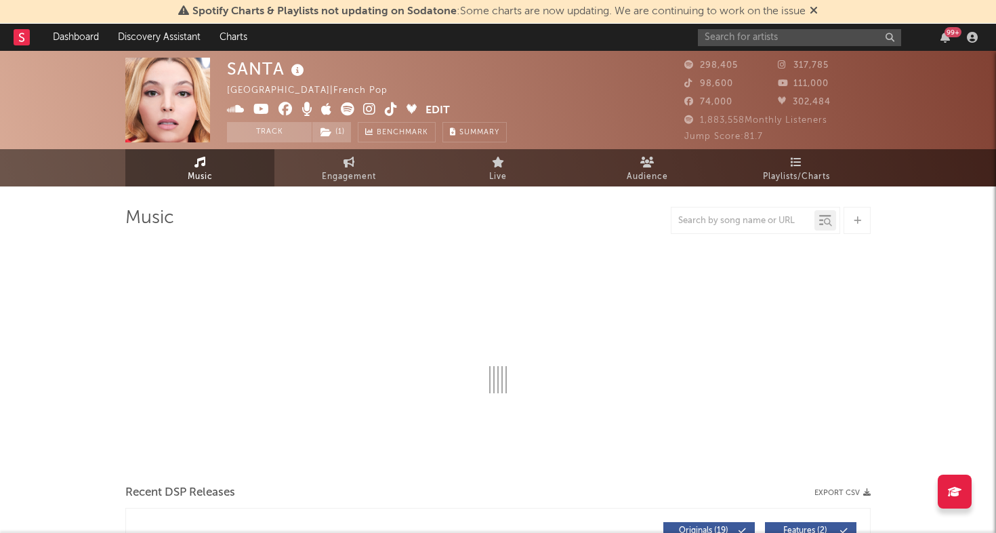
select select "6m"
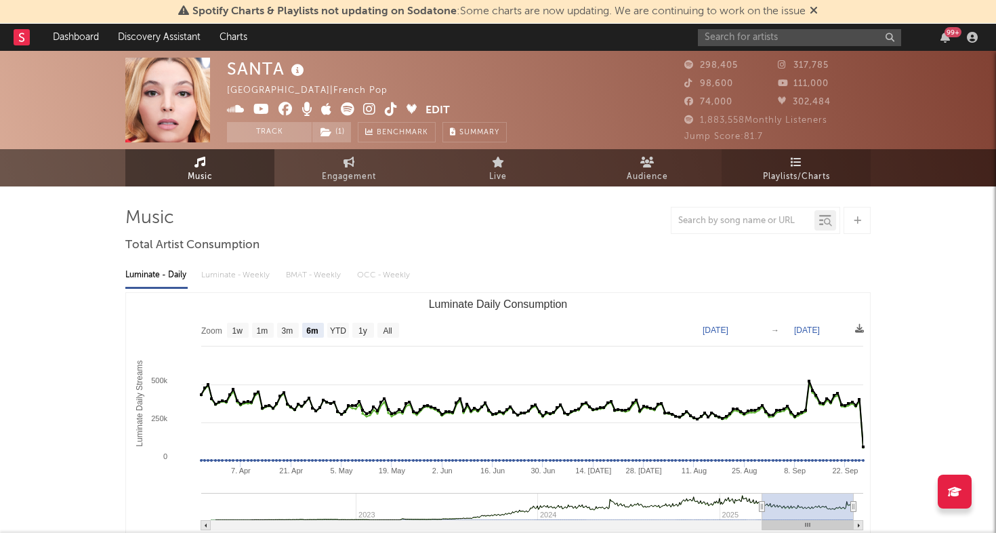
click at [779, 177] on span "Playlists/Charts" at bounding box center [796, 177] width 67 height 16
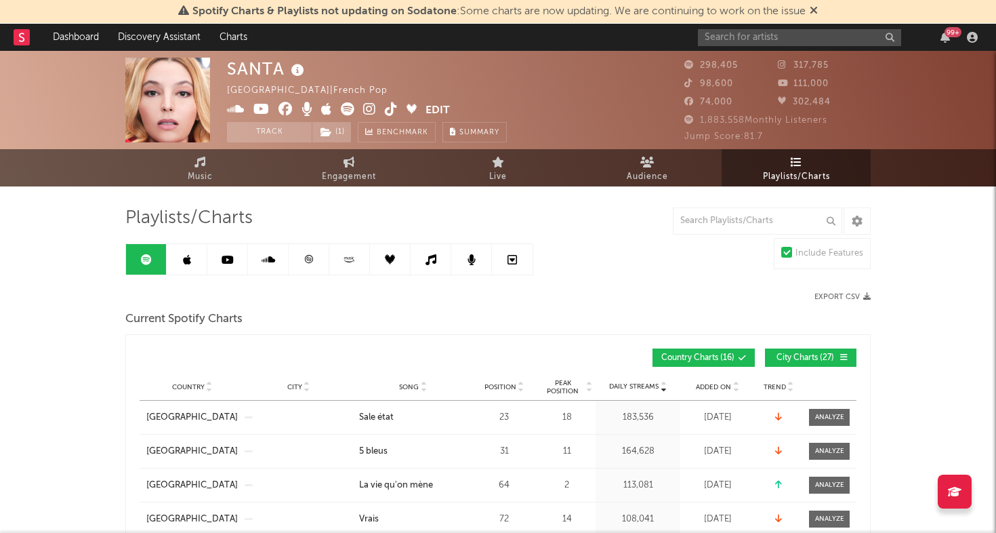
click at [307, 257] on icon at bounding box center [309, 259] width 8 height 8
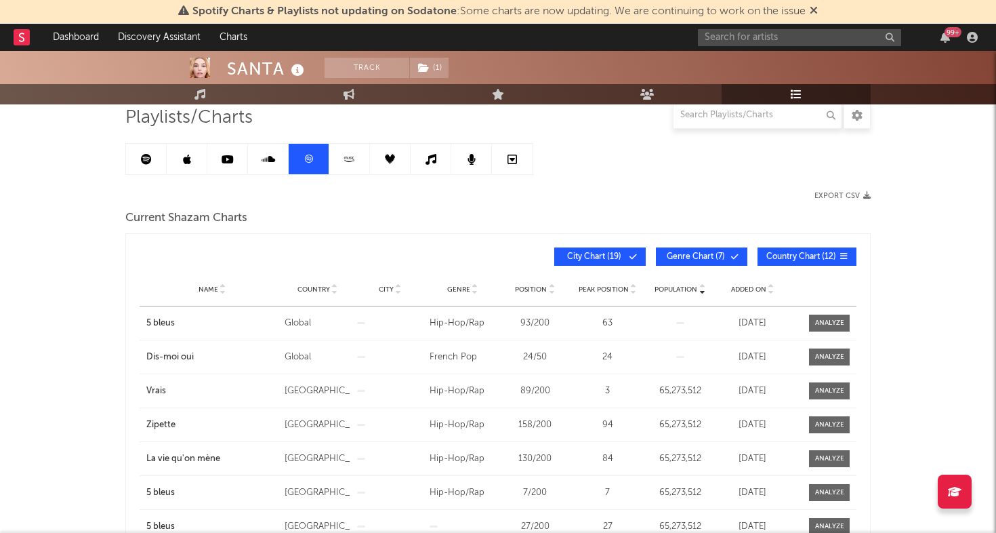
scroll to position [98, 0]
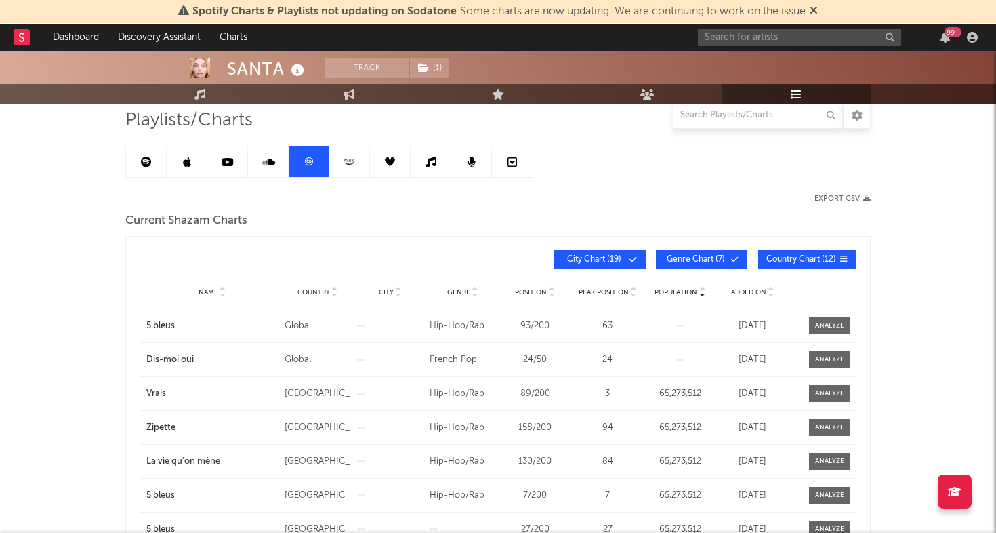
click at [184, 155] on link at bounding box center [187, 161] width 41 height 30
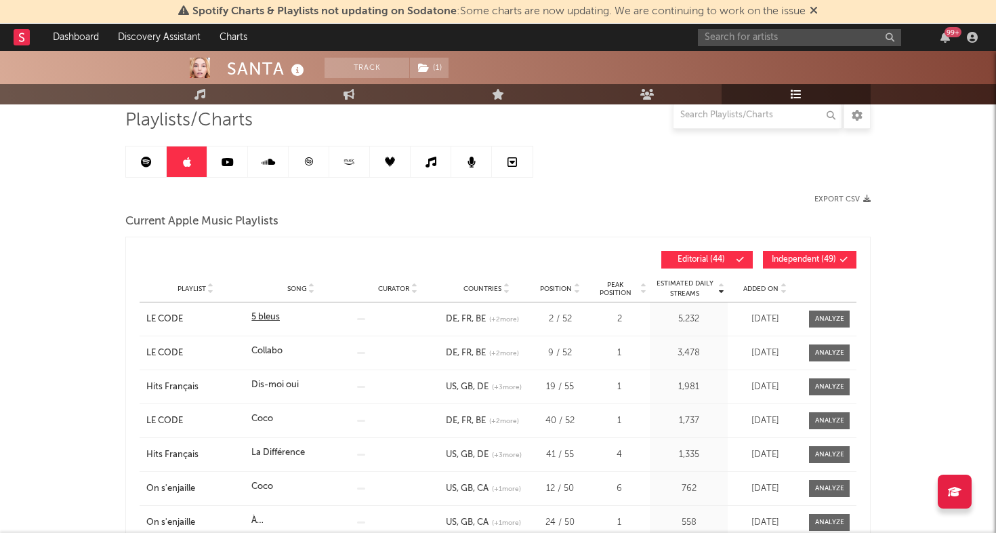
click at [268, 317] on div "5 bleus" at bounding box center [265, 317] width 28 height 14
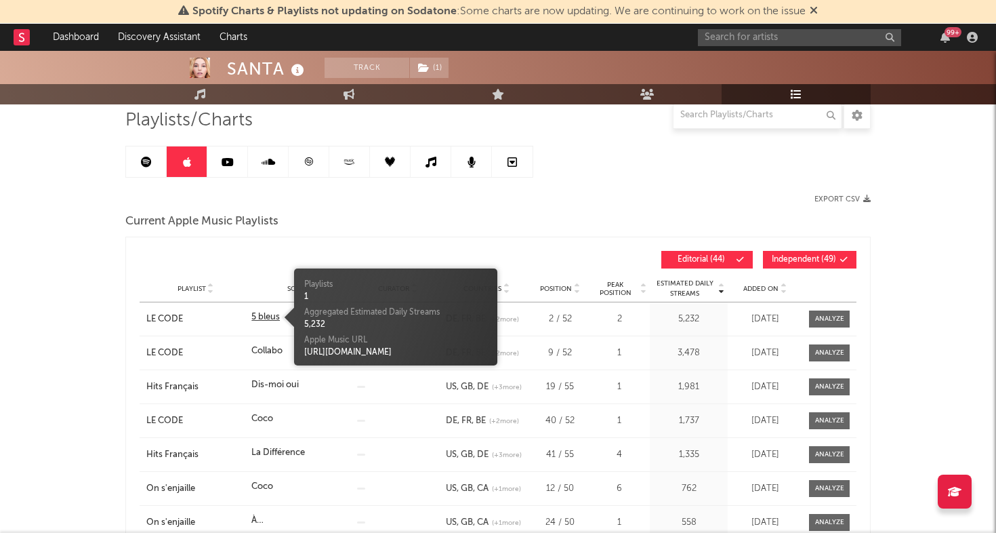
click at [268, 317] on div "5 bleus" at bounding box center [265, 317] width 28 height 14
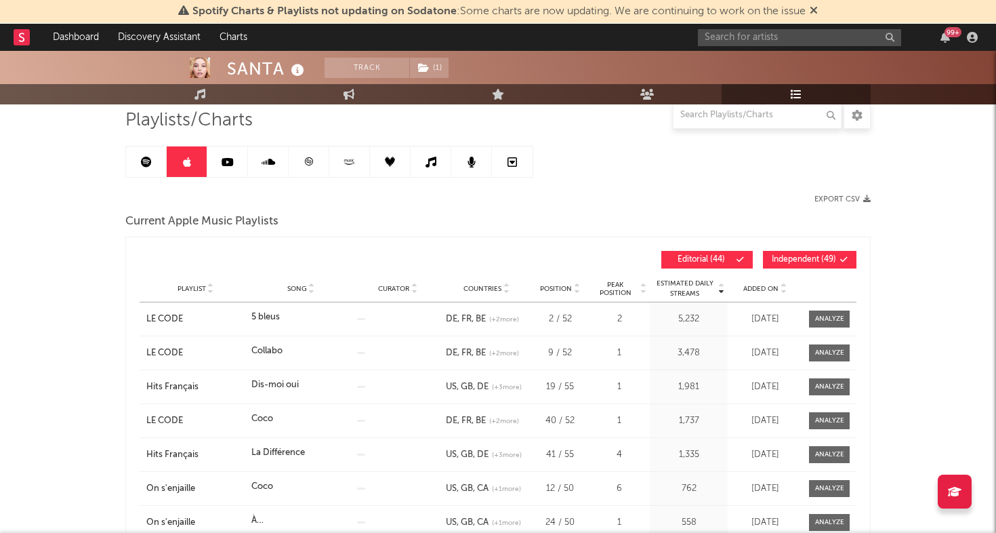
click at [310, 161] on icon at bounding box center [309, 162] width 10 height 10
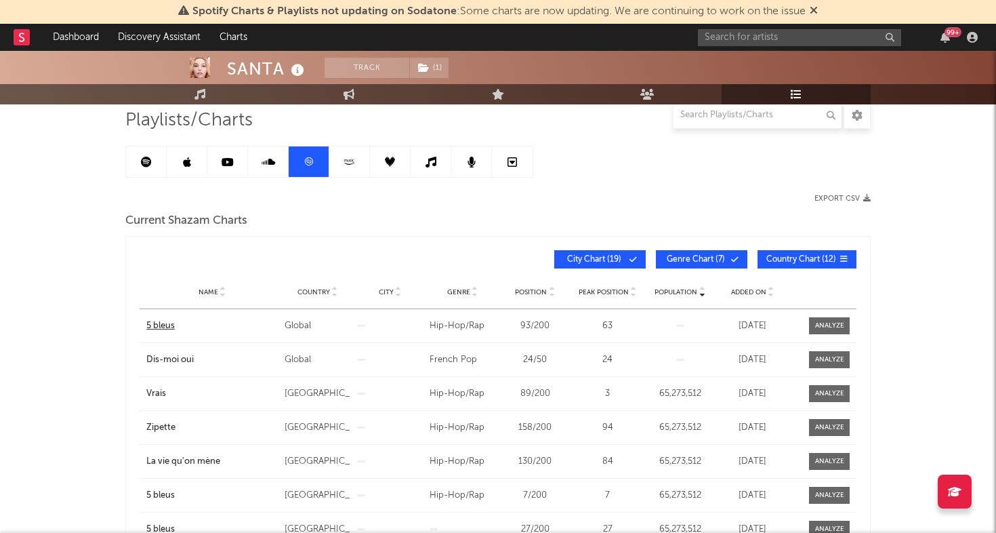
click at [172, 326] on div "5 bleus" at bounding box center [211, 326] width 131 height 14
click at [181, 165] on link at bounding box center [187, 161] width 41 height 30
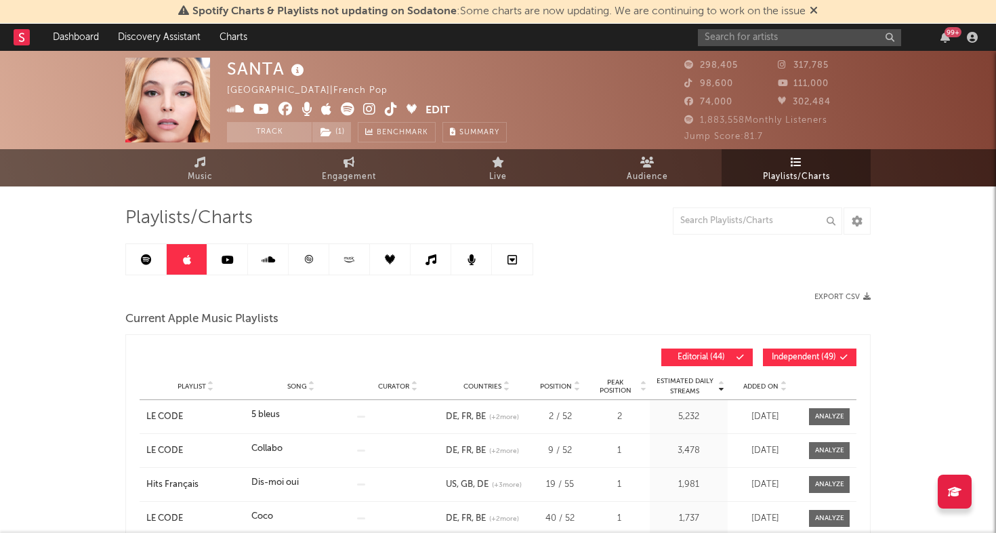
click at [327, 108] on icon at bounding box center [326, 109] width 11 height 14
click at [300, 261] on link at bounding box center [309, 259] width 41 height 30
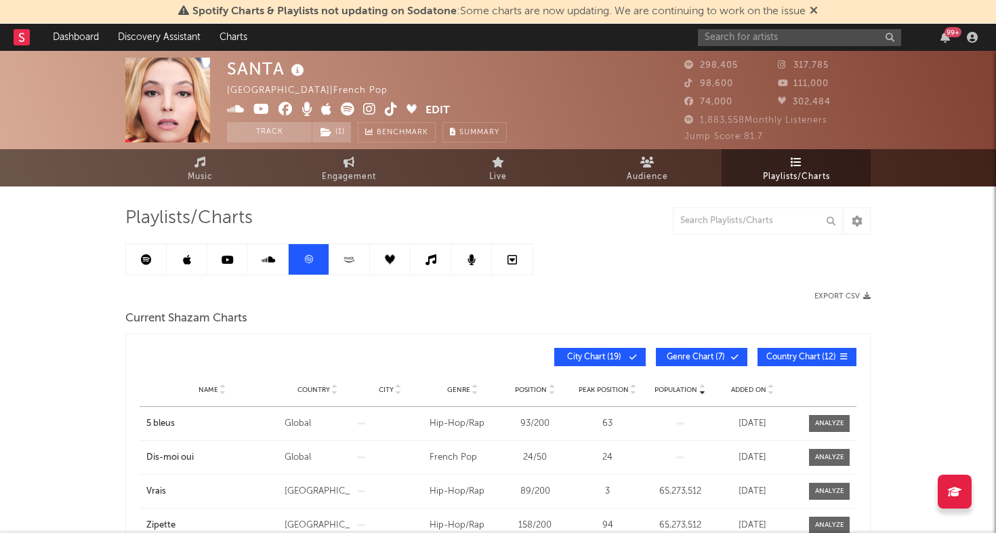
click at [352, 106] on icon at bounding box center [348, 109] width 14 height 14
click at [188, 268] on link at bounding box center [187, 259] width 41 height 30
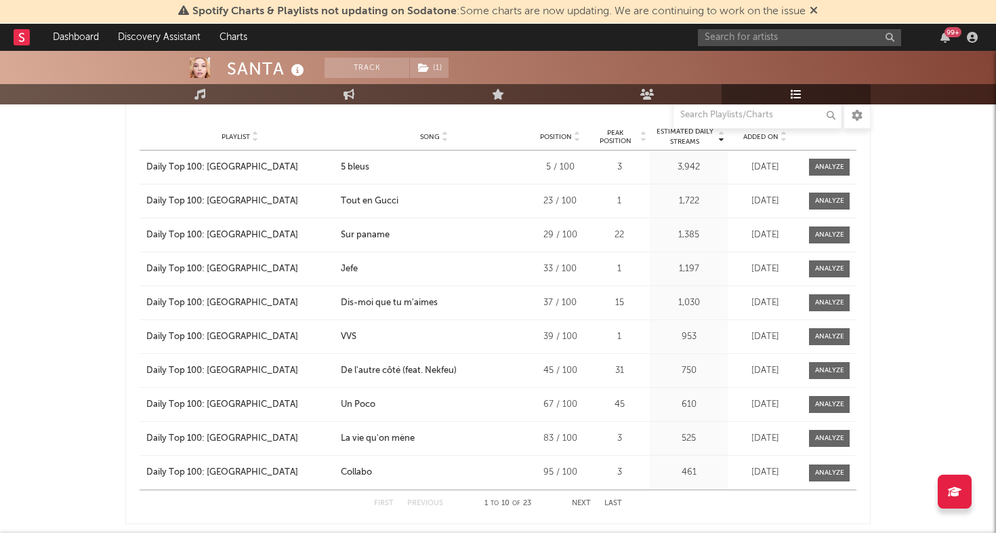
scroll to position [1210, 0]
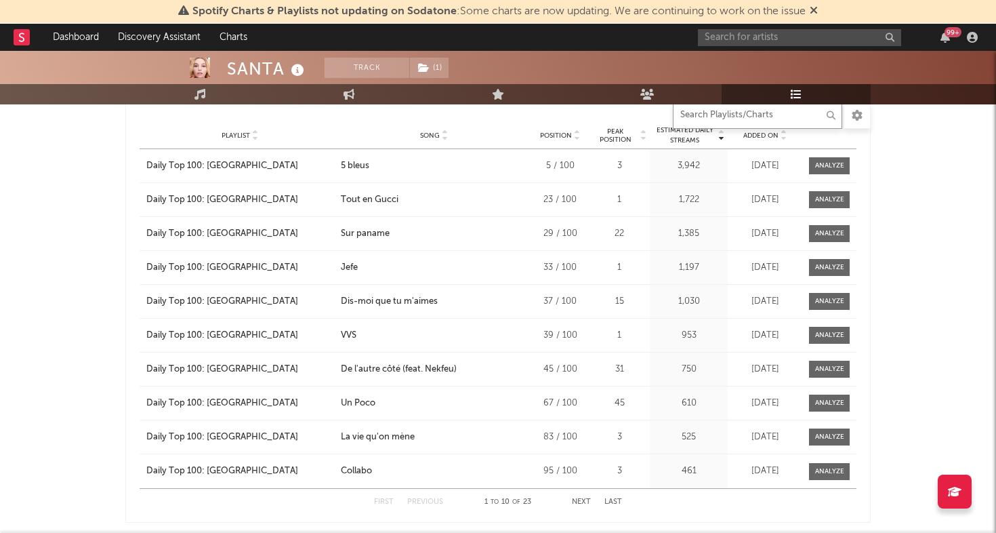
click at [713, 114] on input "text" at bounding box center [757, 115] width 169 height 27
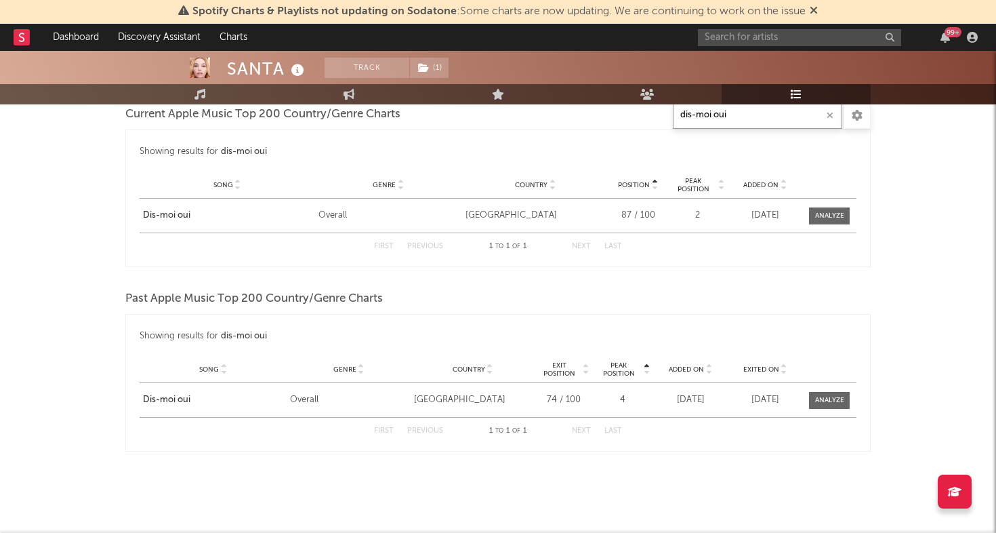
scroll to position [0, 0]
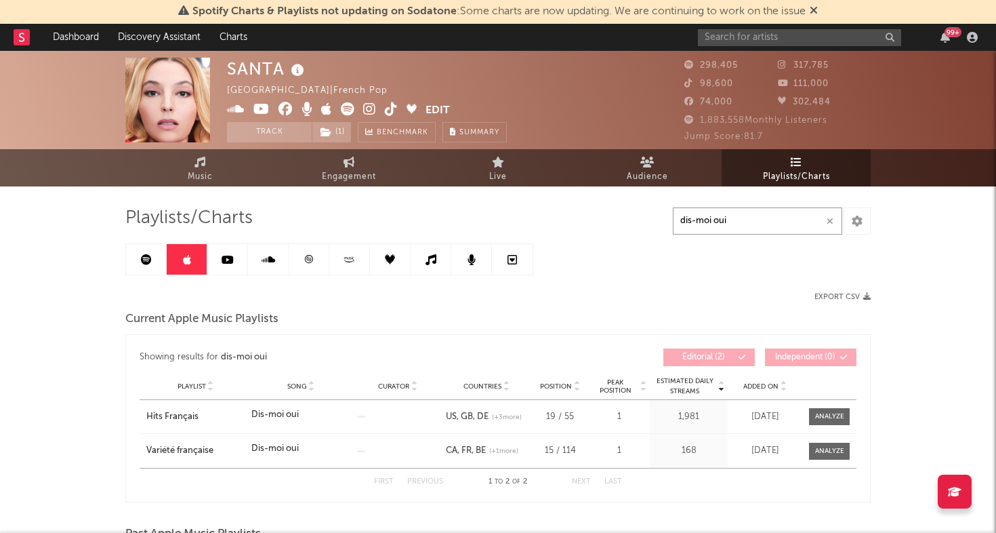
type input "dis-moi oui"
click at [439, 261] on link at bounding box center [431, 259] width 41 height 30
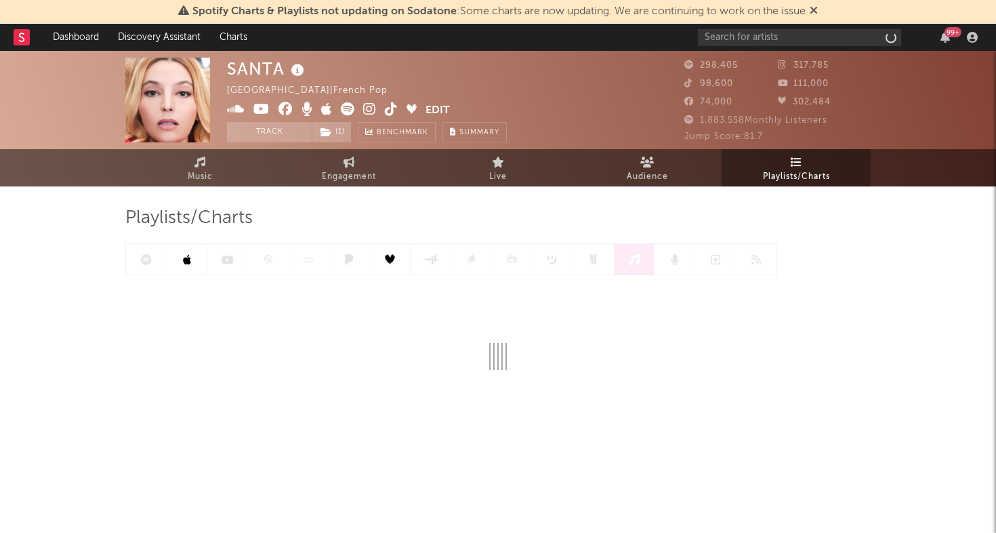
click at [186, 258] on icon at bounding box center [187, 259] width 8 height 11
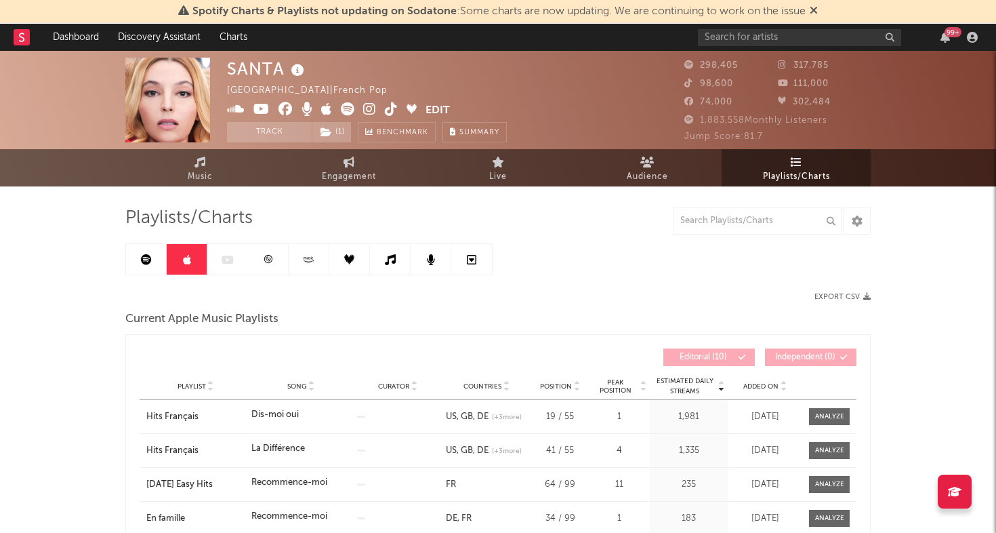
click at [139, 257] on link at bounding box center [146, 259] width 41 height 30
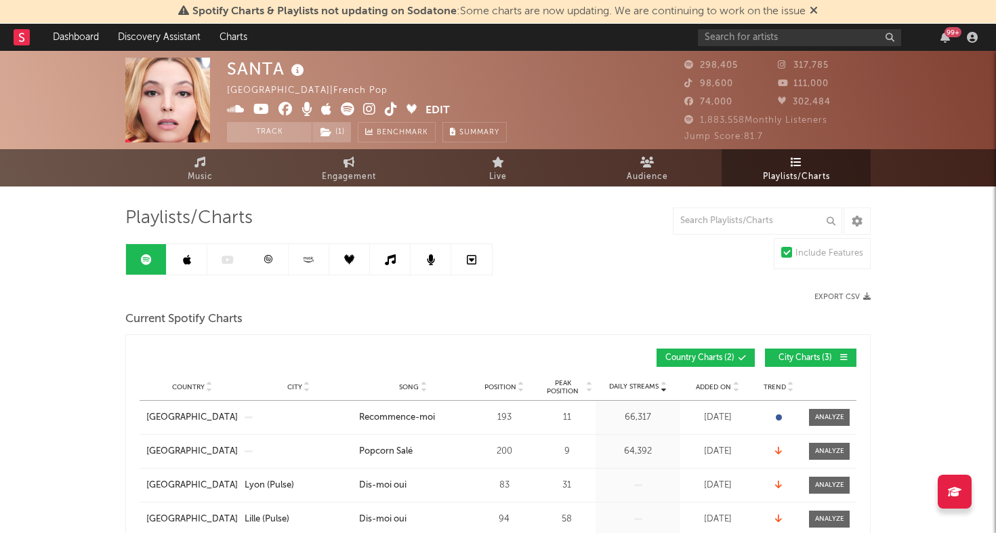
drag, startPoint x: 188, startPoint y: 258, endPoint x: 319, endPoint y: 289, distance: 134.3
click at [188, 259] on icon at bounding box center [187, 259] width 8 height 11
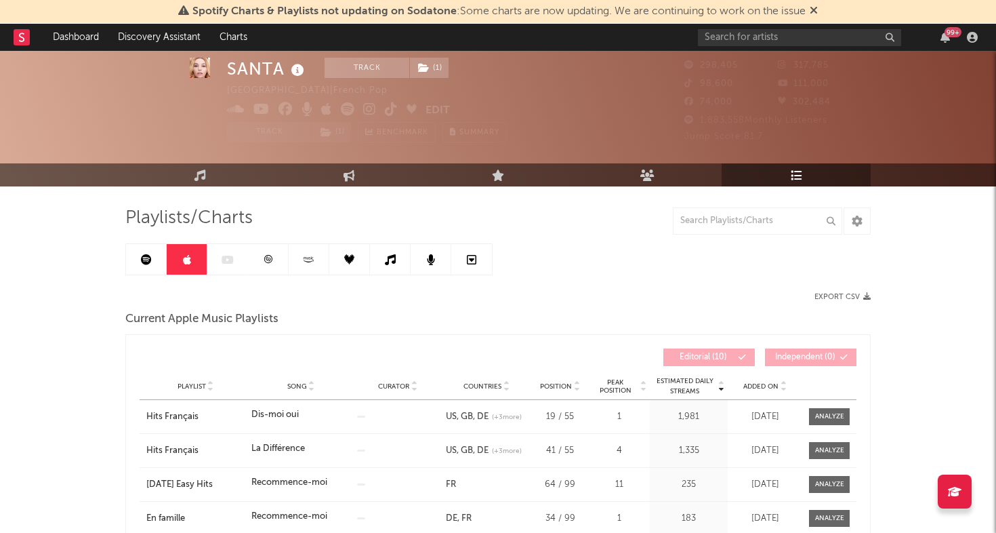
scroll to position [116, 0]
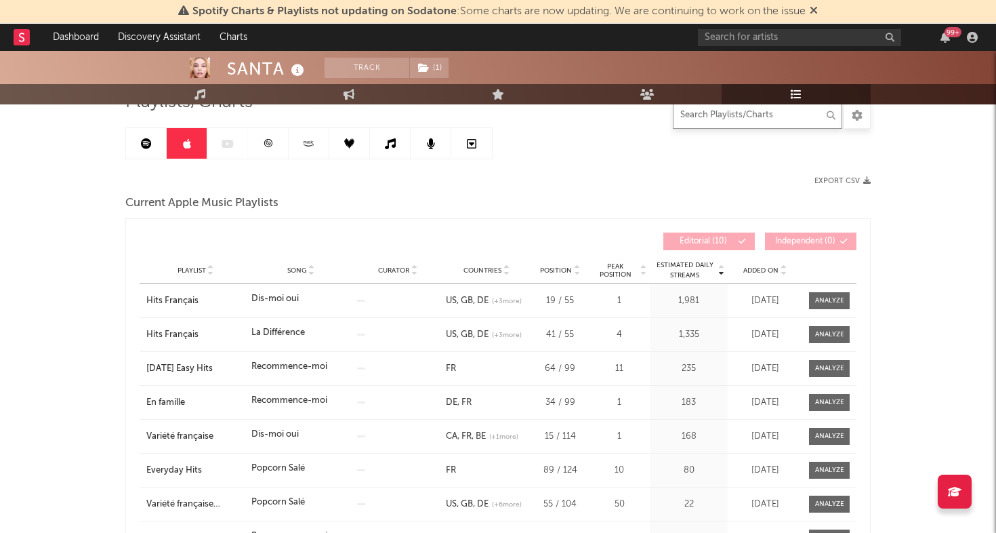
click at [734, 123] on input "text" at bounding box center [757, 115] width 169 height 27
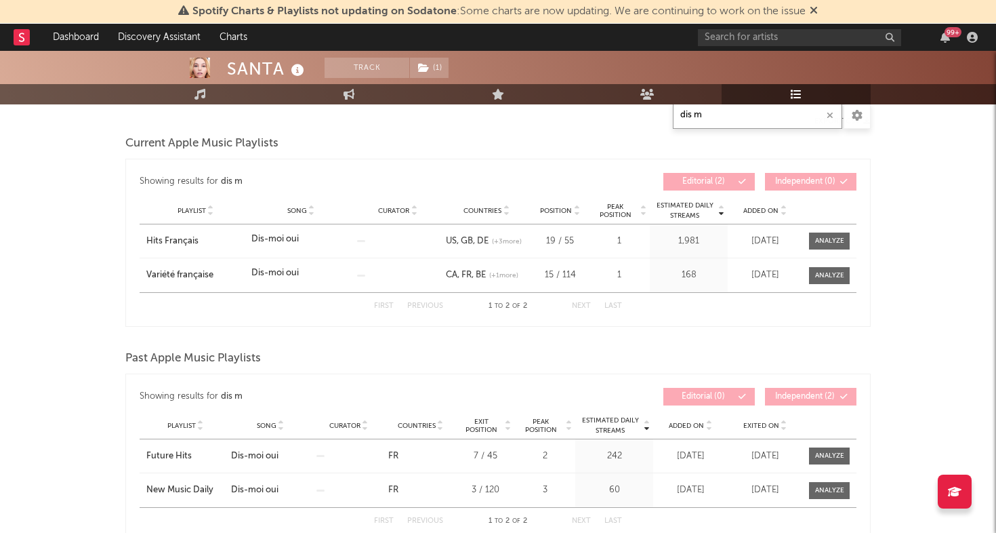
scroll to position [0, 0]
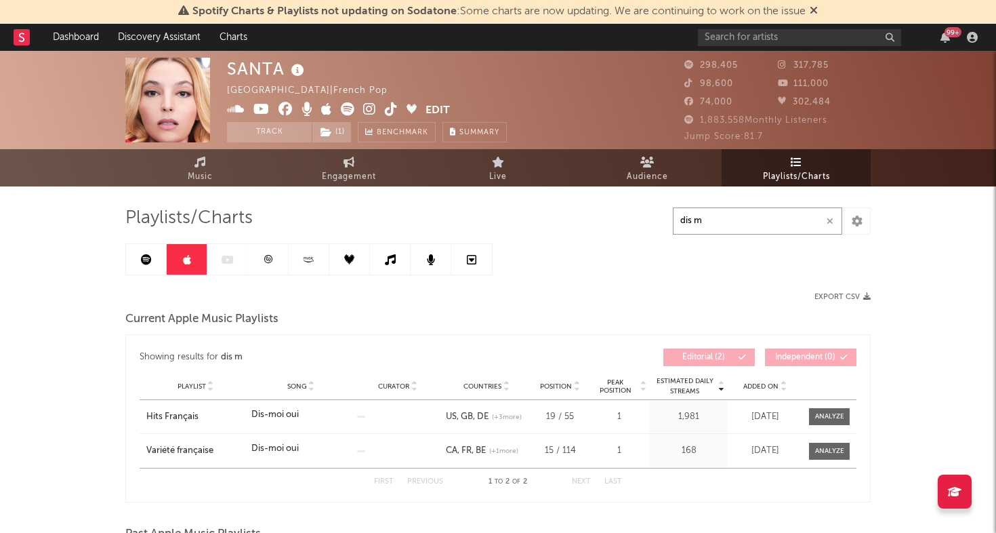
type input "dis m"
click at [154, 262] on link at bounding box center [146, 259] width 41 height 30
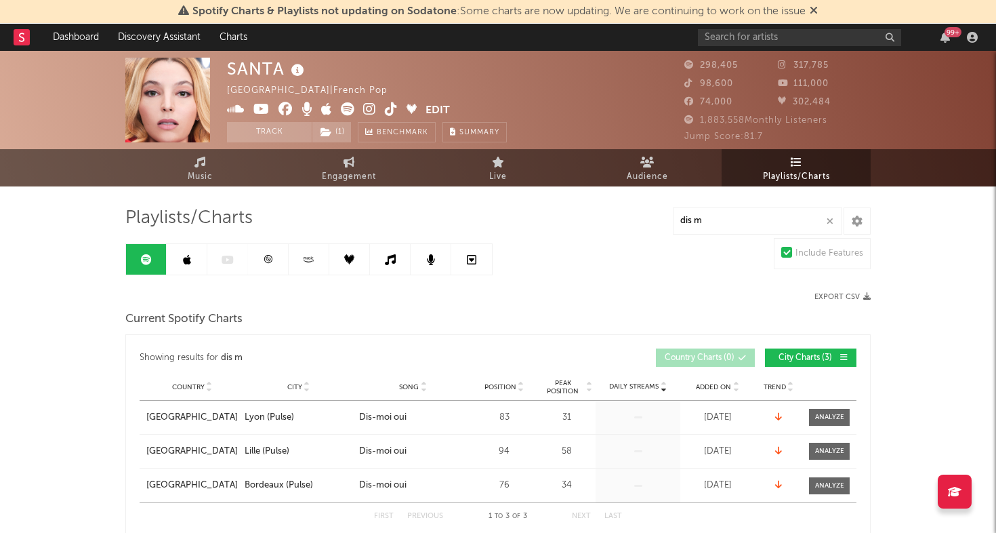
click at [264, 257] on icon at bounding box center [268, 259] width 8 height 8
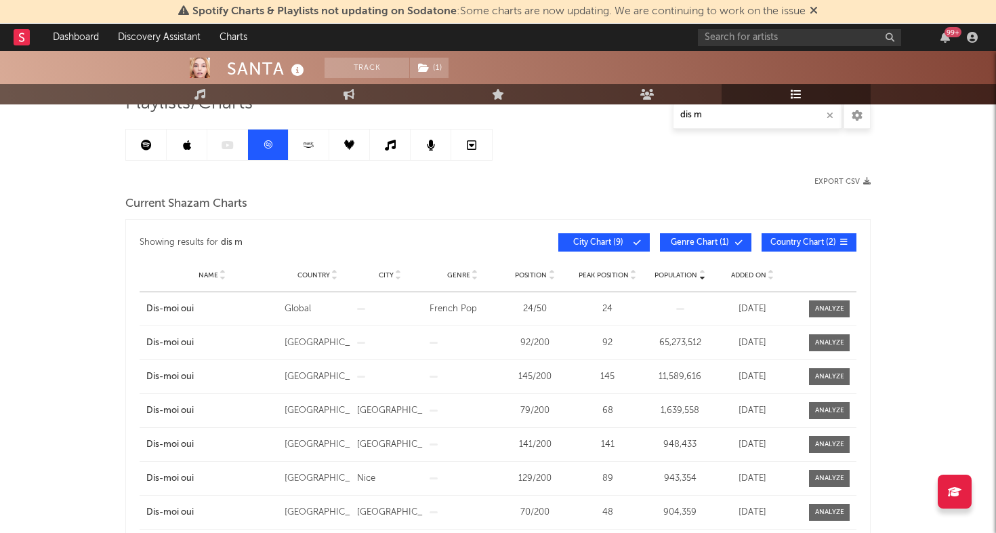
scroll to position [117, 0]
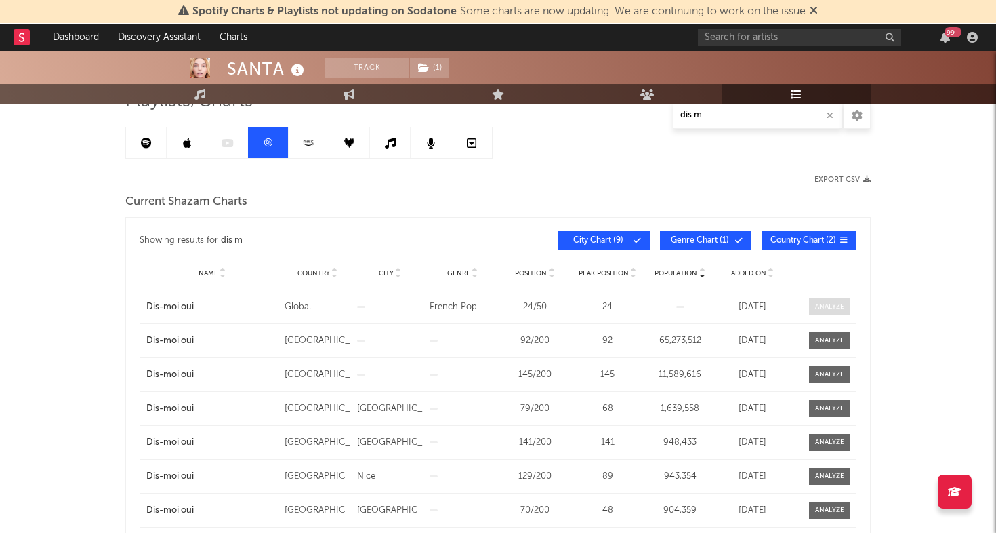
click at [833, 300] on span at bounding box center [829, 306] width 41 height 17
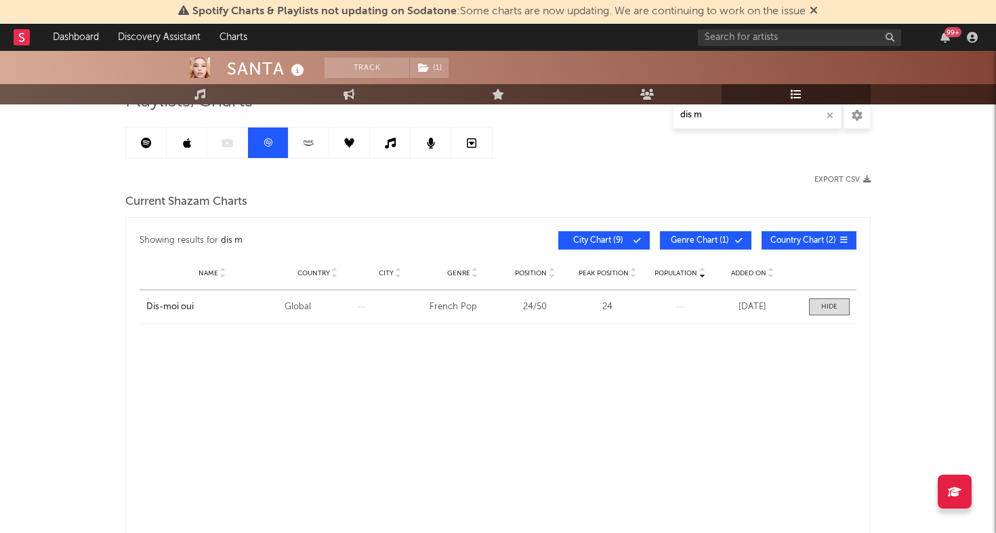
select select "All"
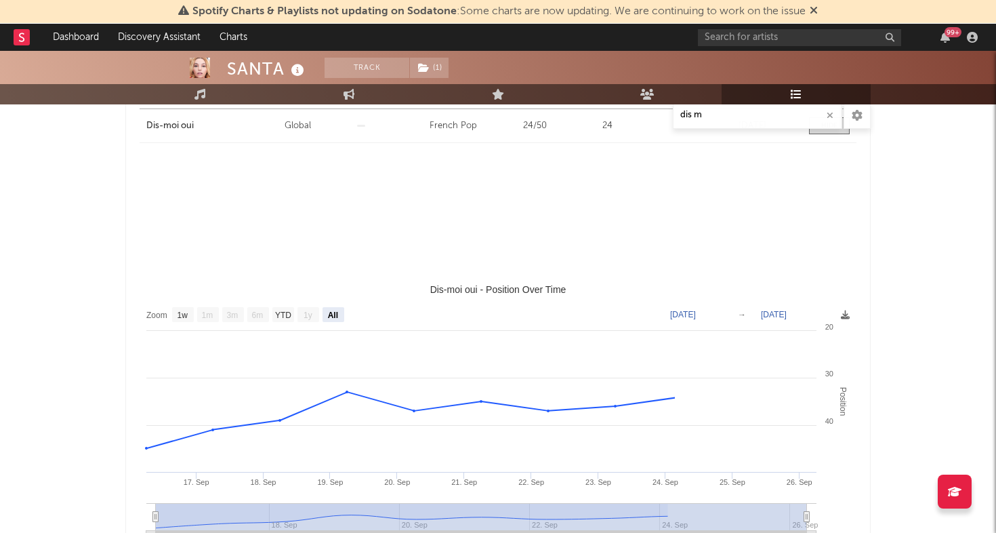
select select "1w"
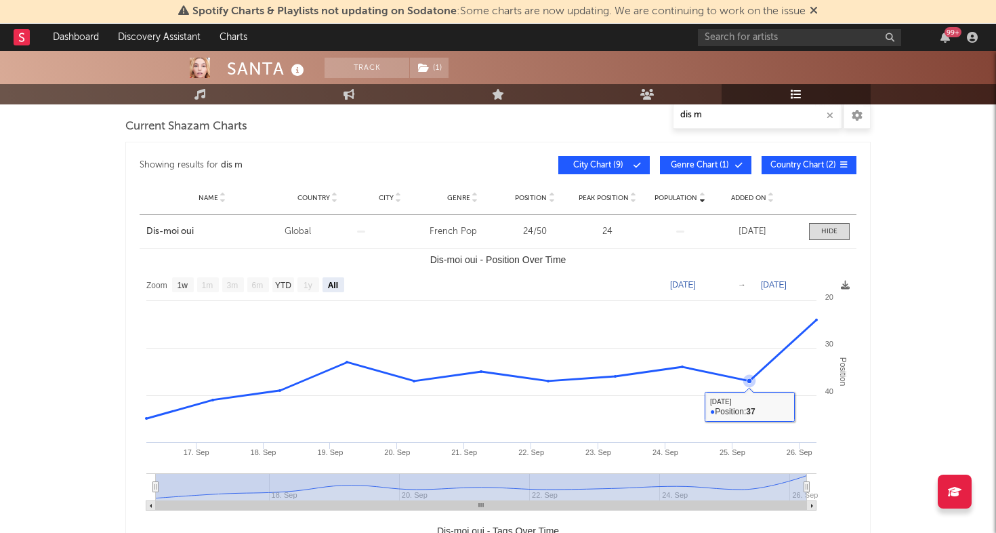
scroll to position [168, 0]
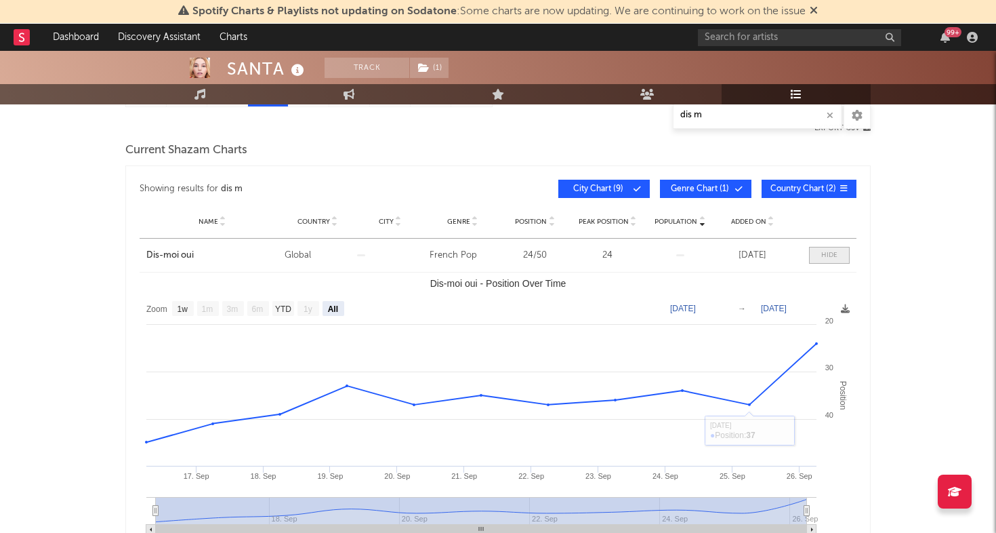
click at [823, 252] on div at bounding box center [829, 255] width 16 height 10
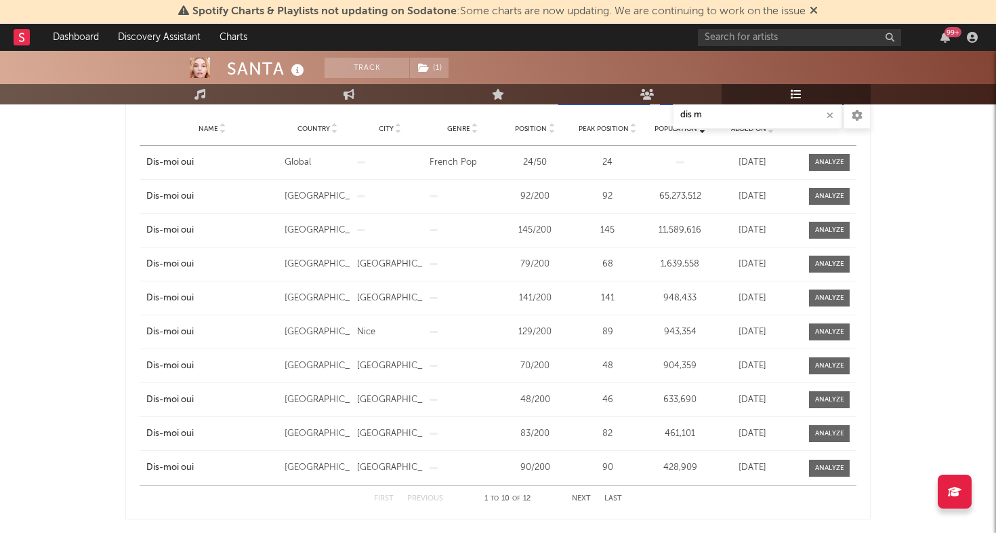
scroll to position [190, 0]
